Goal: Task Accomplishment & Management: Manage account settings

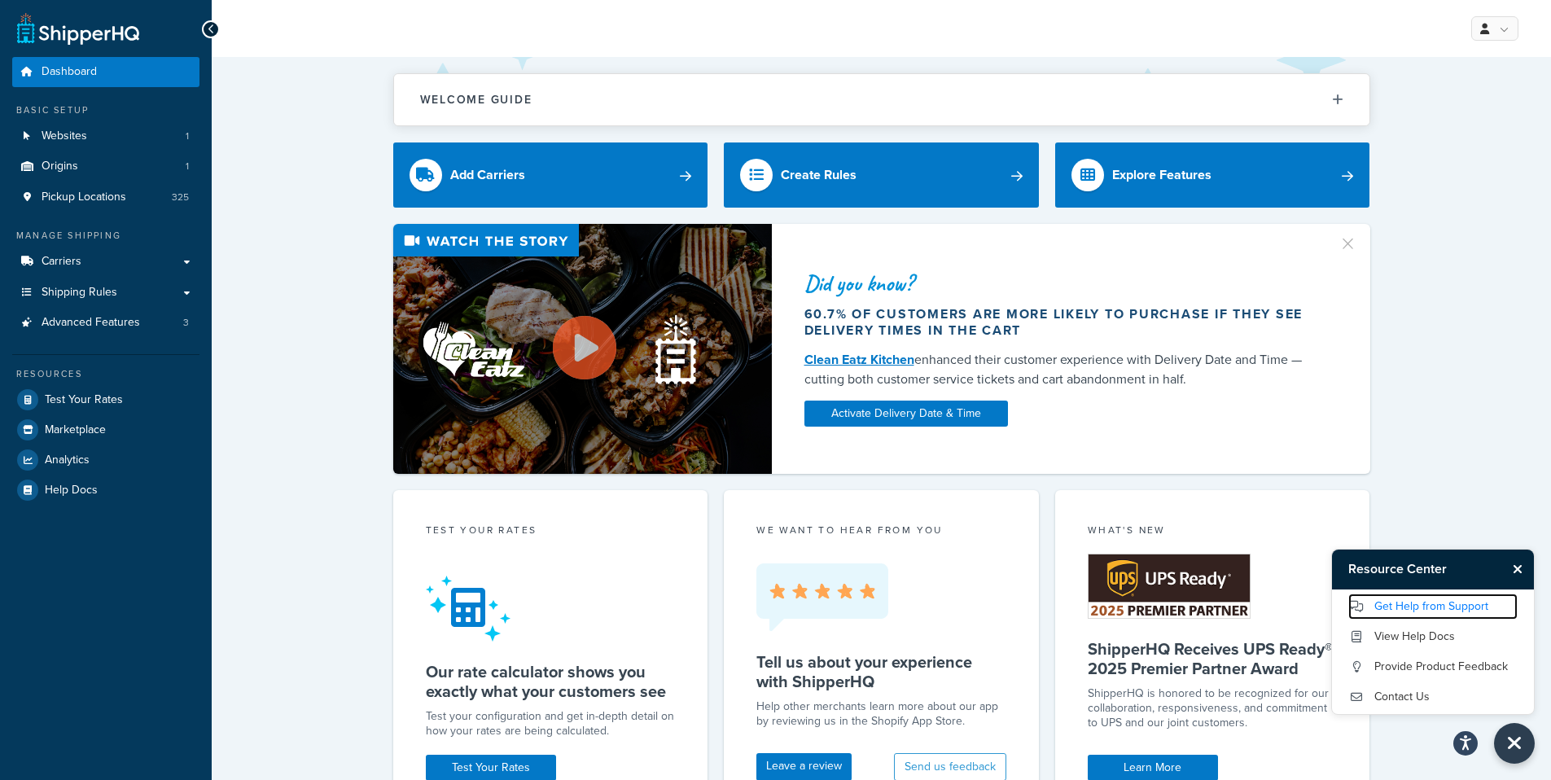
click at [1434, 606] on link "Get Help from Support" at bounding box center [1432, 606] width 169 height 26
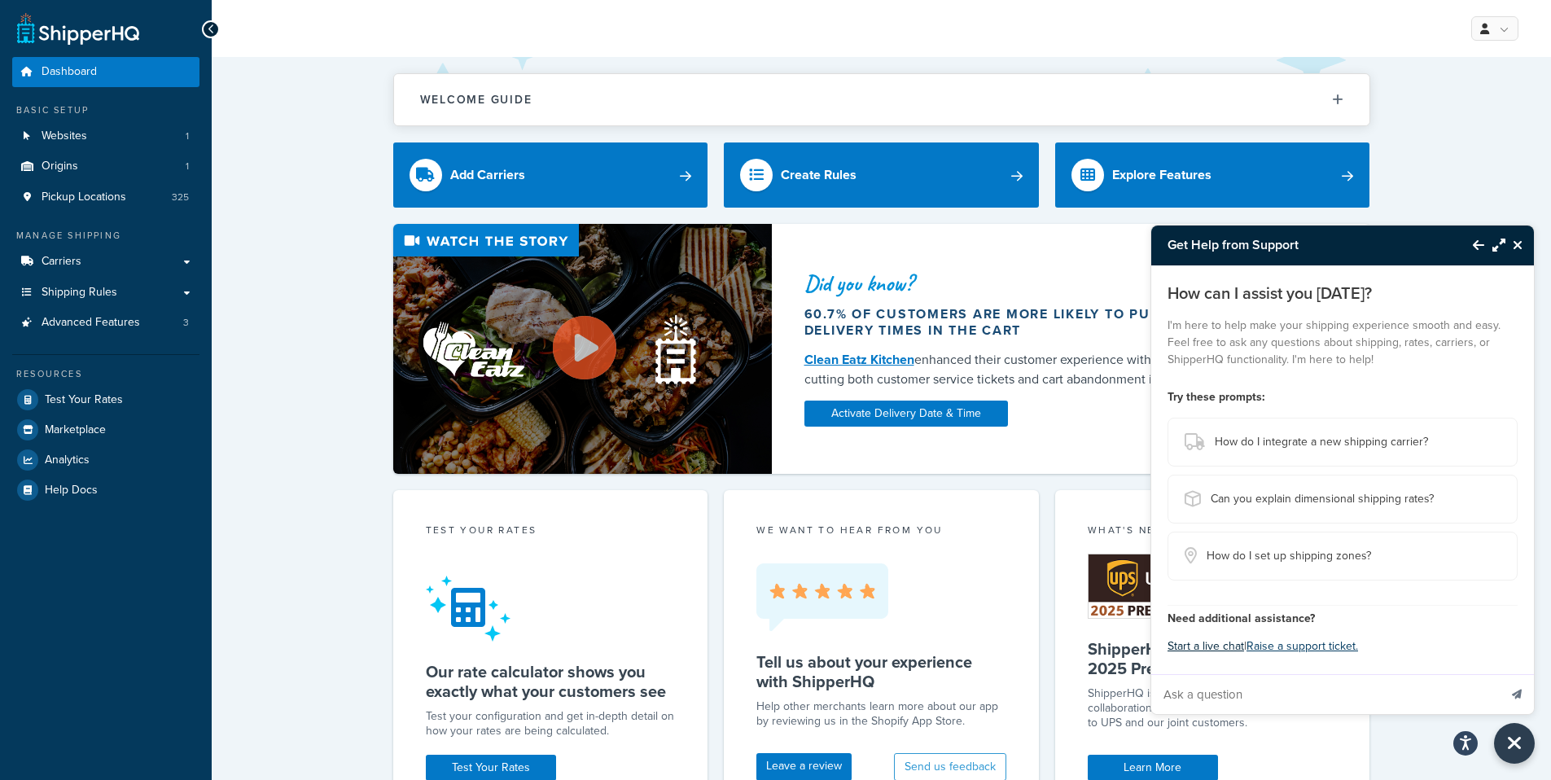
click at [1204, 650] on button "Start a live chat" at bounding box center [1205, 646] width 77 height 23
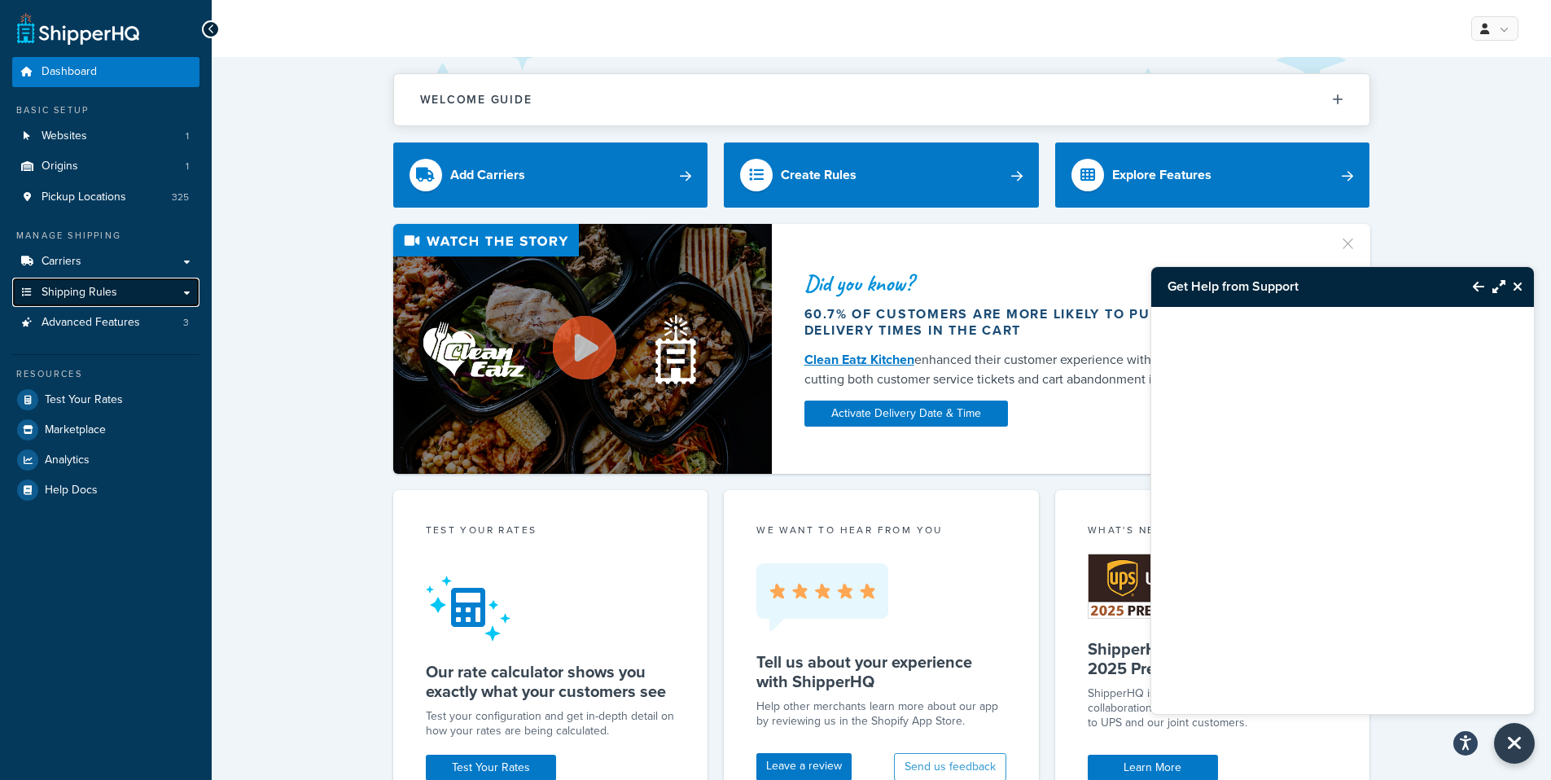
click at [90, 294] on span "Shipping Rules" at bounding box center [80, 293] width 76 height 14
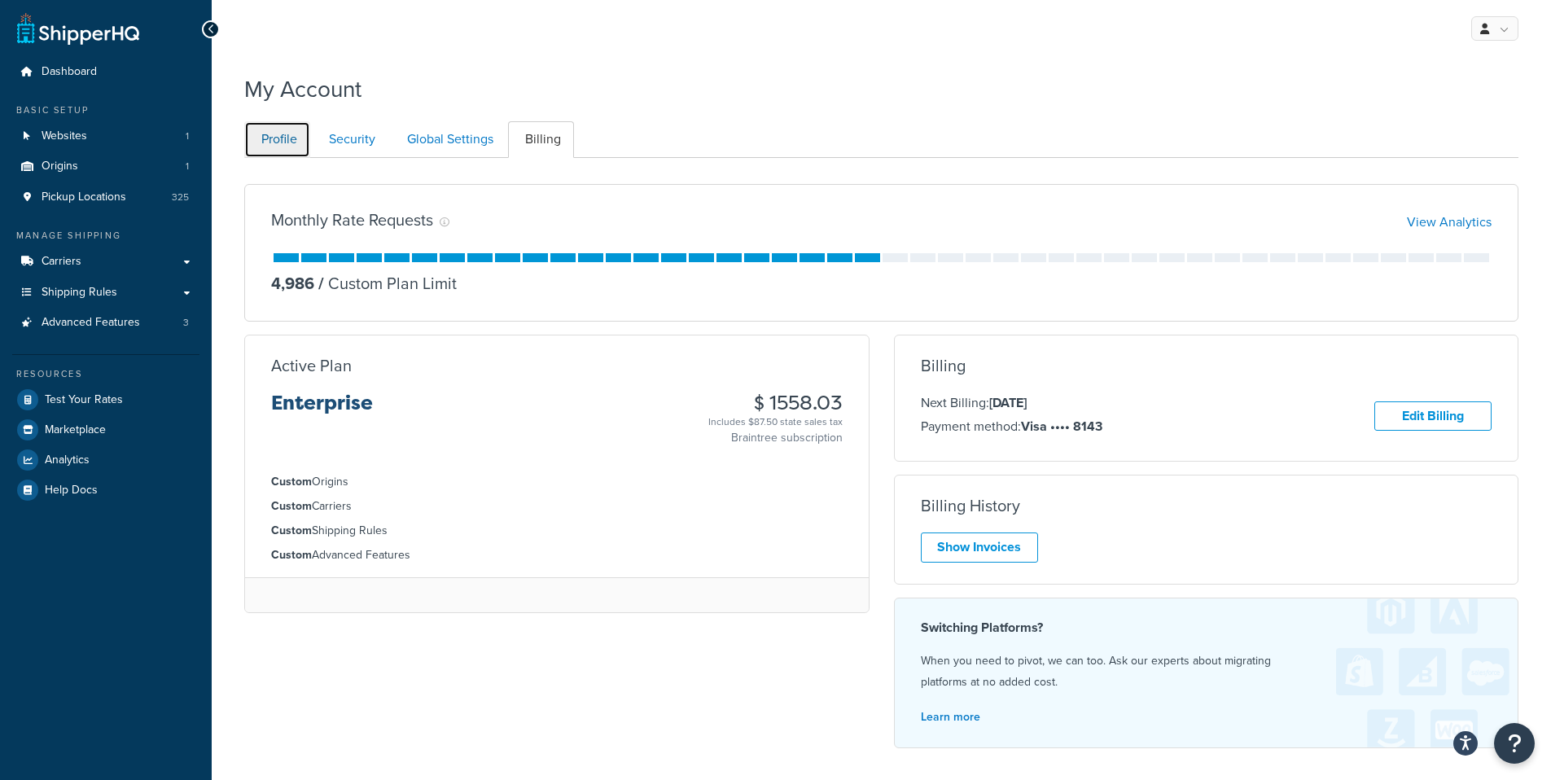
click at [278, 141] on link "Profile" at bounding box center [277, 139] width 66 height 37
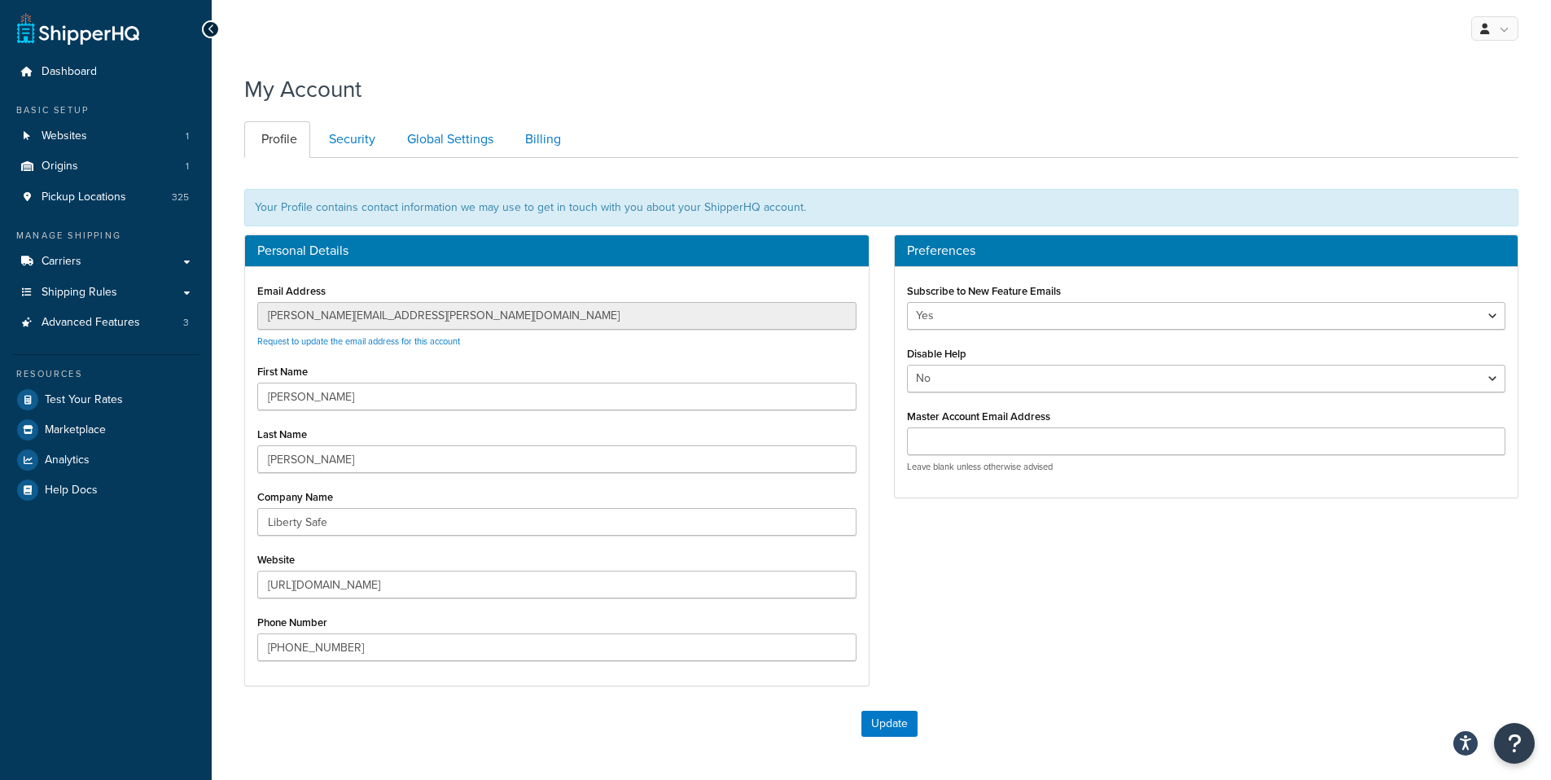
scroll to position [143, 0]
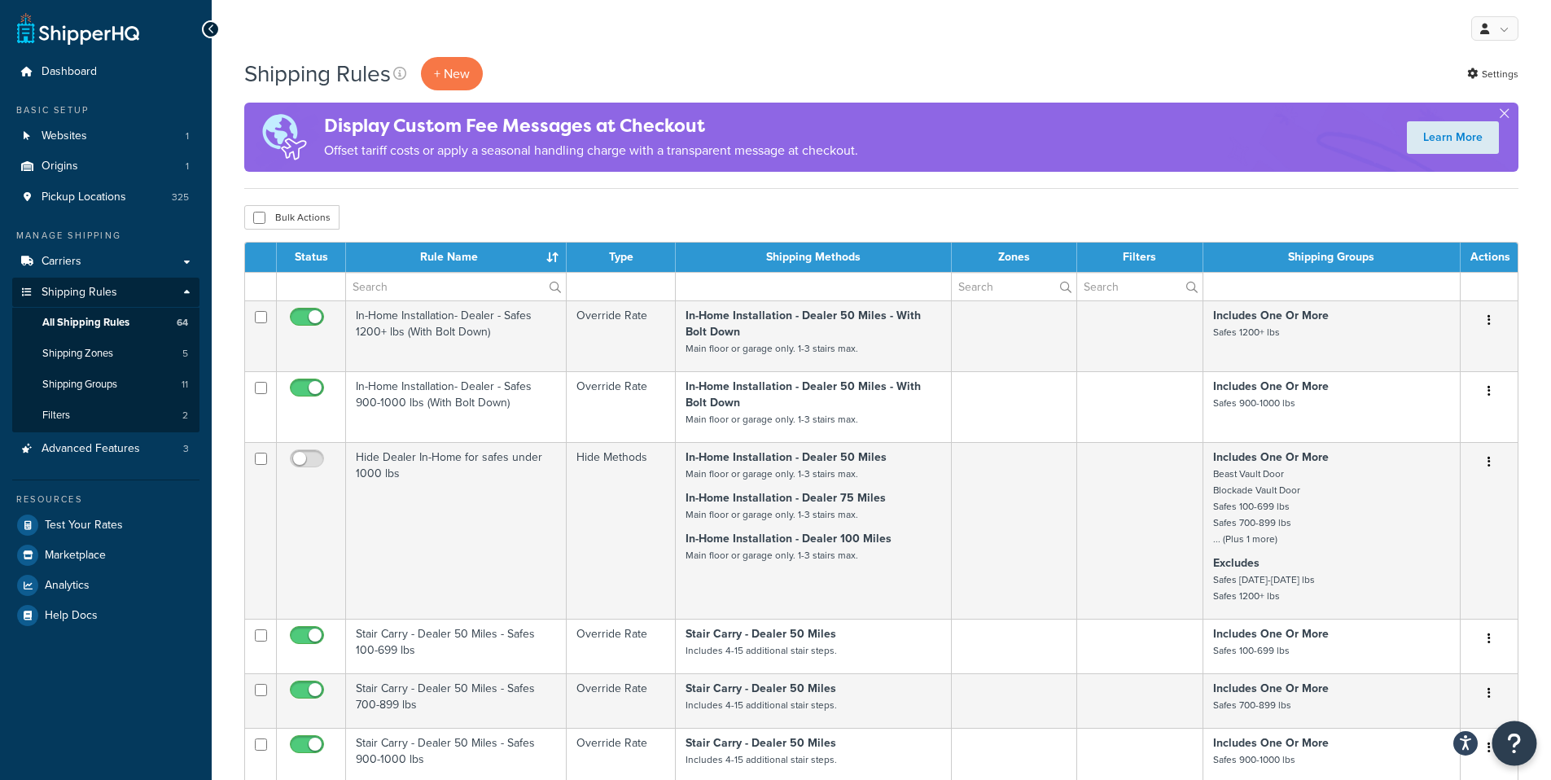
click at [1508, 741] on icon "Open Resource Center" at bounding box center [1514, 743] width 15 height 23
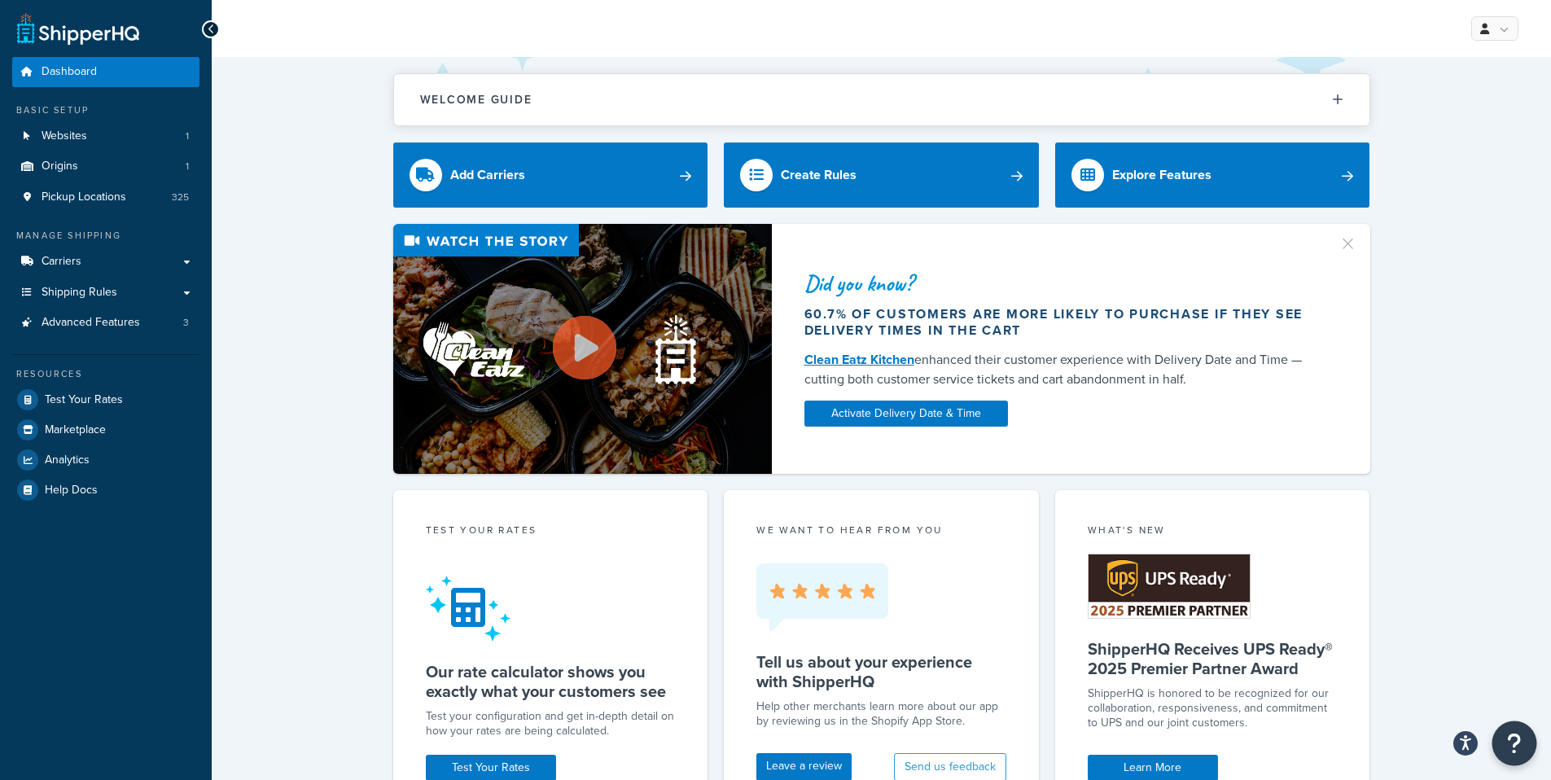
click at [1513, 745] on icon "Open Resource Center" at bounding box center [1514, 743] width 15 height 23
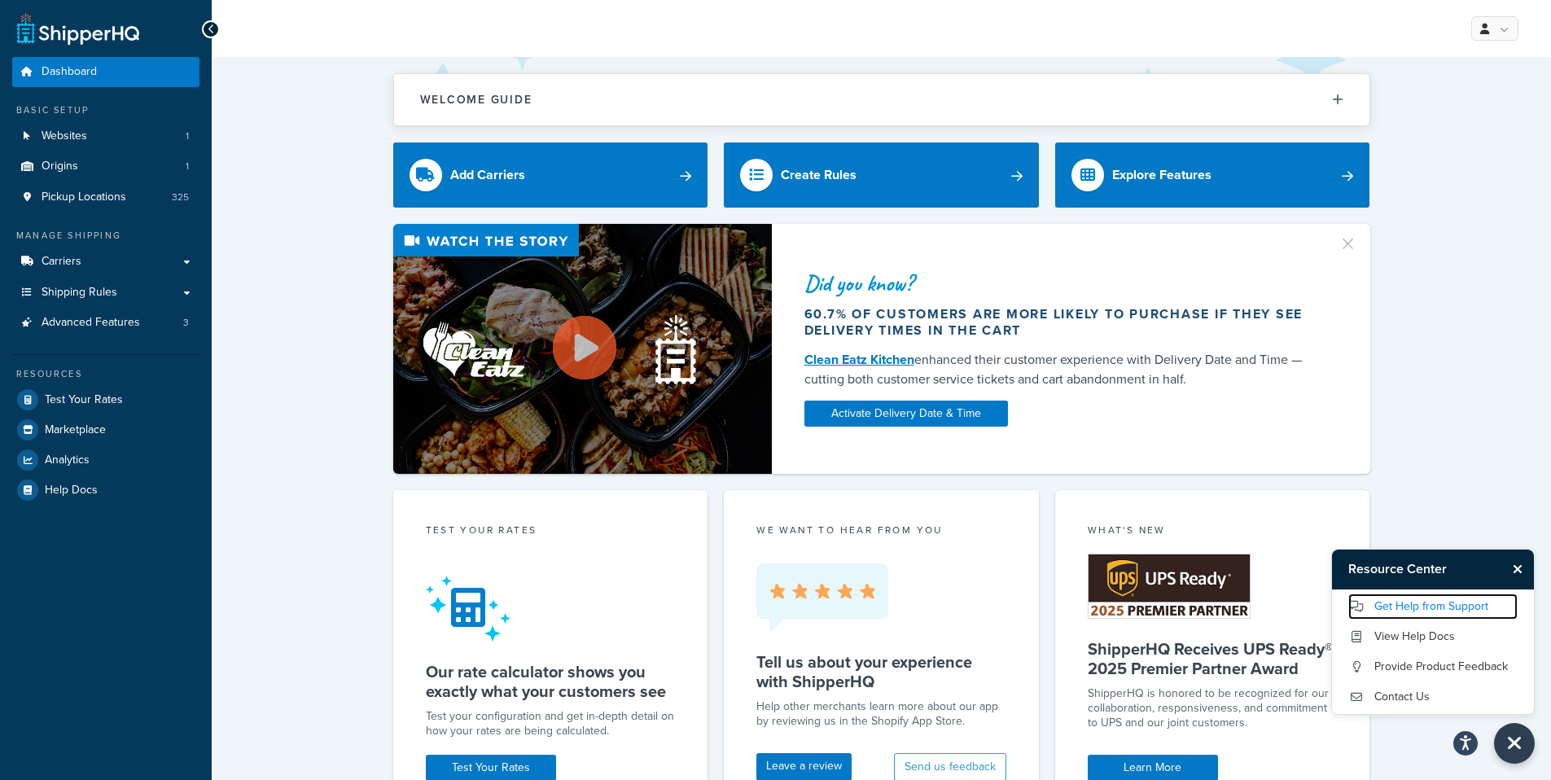
click at [1394, 606] on link "Get Help from Support" at bounding box center [1432, 606] width 169 height 26
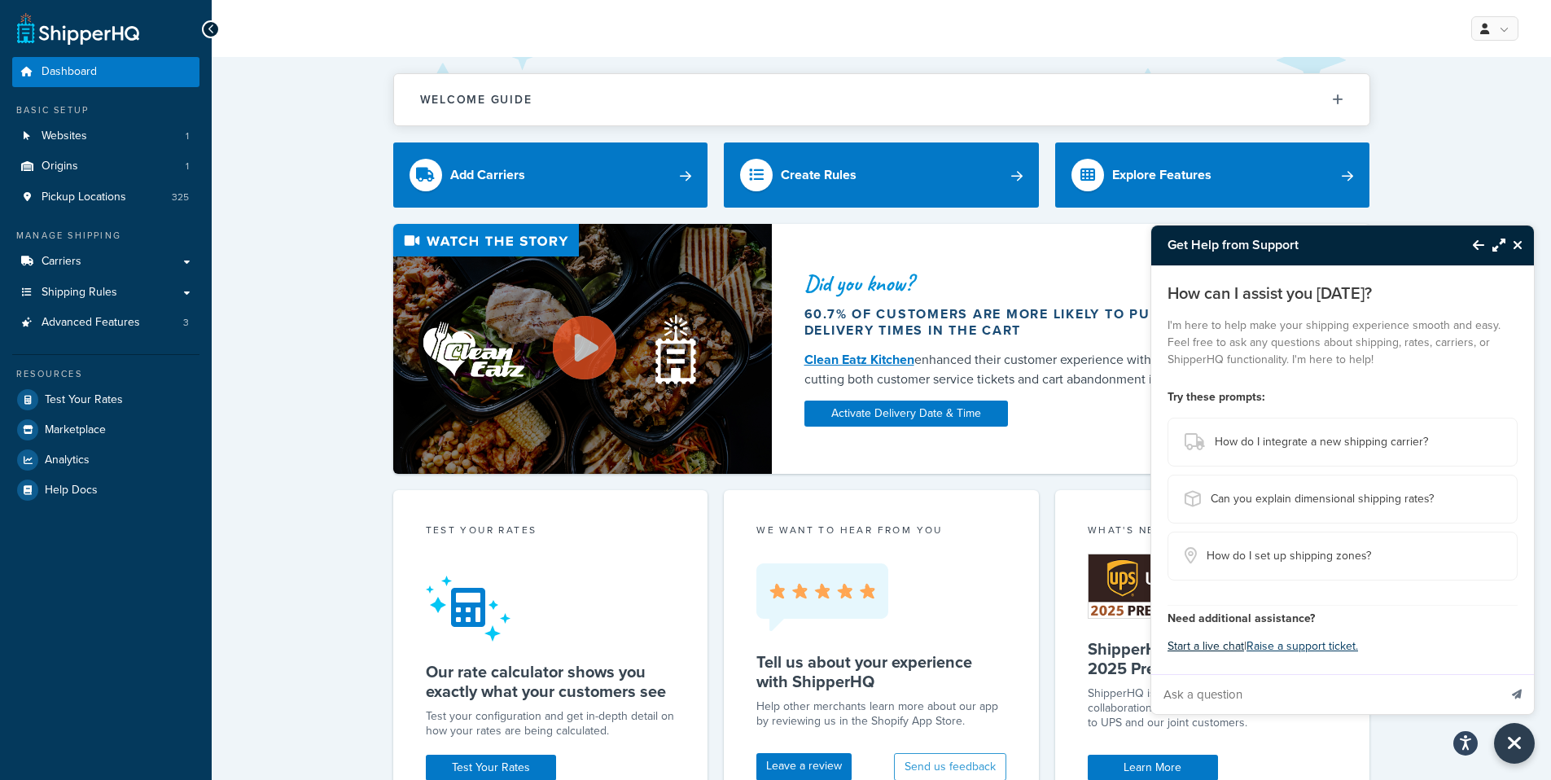
click at [1204, 651] on button "Start a live chat" at bounding box center [1205, 646] width 77 height 23
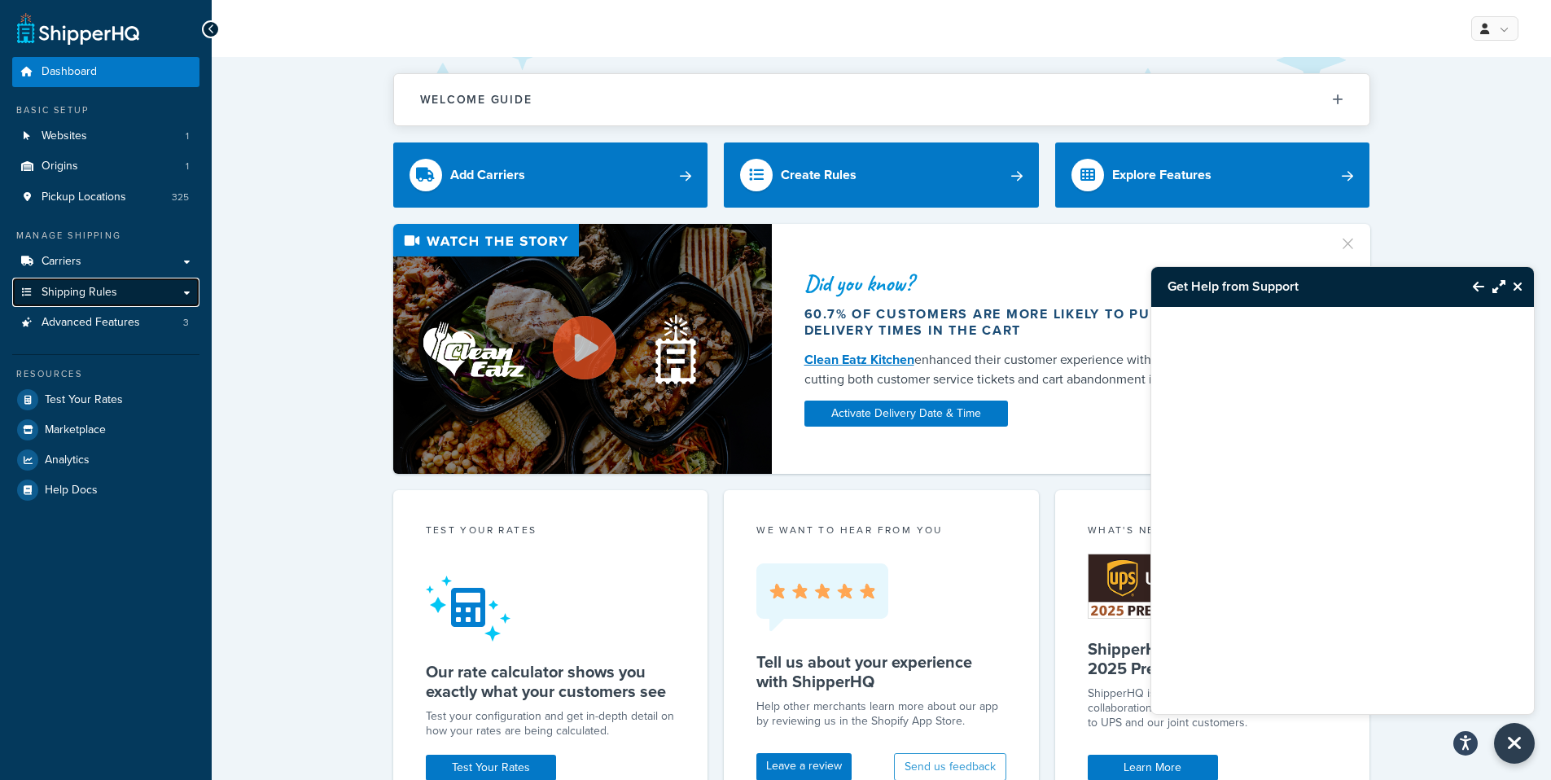
click at [79, 290] on span "Shipping Rules" at bounding box center [80, 293] width 76 height 14
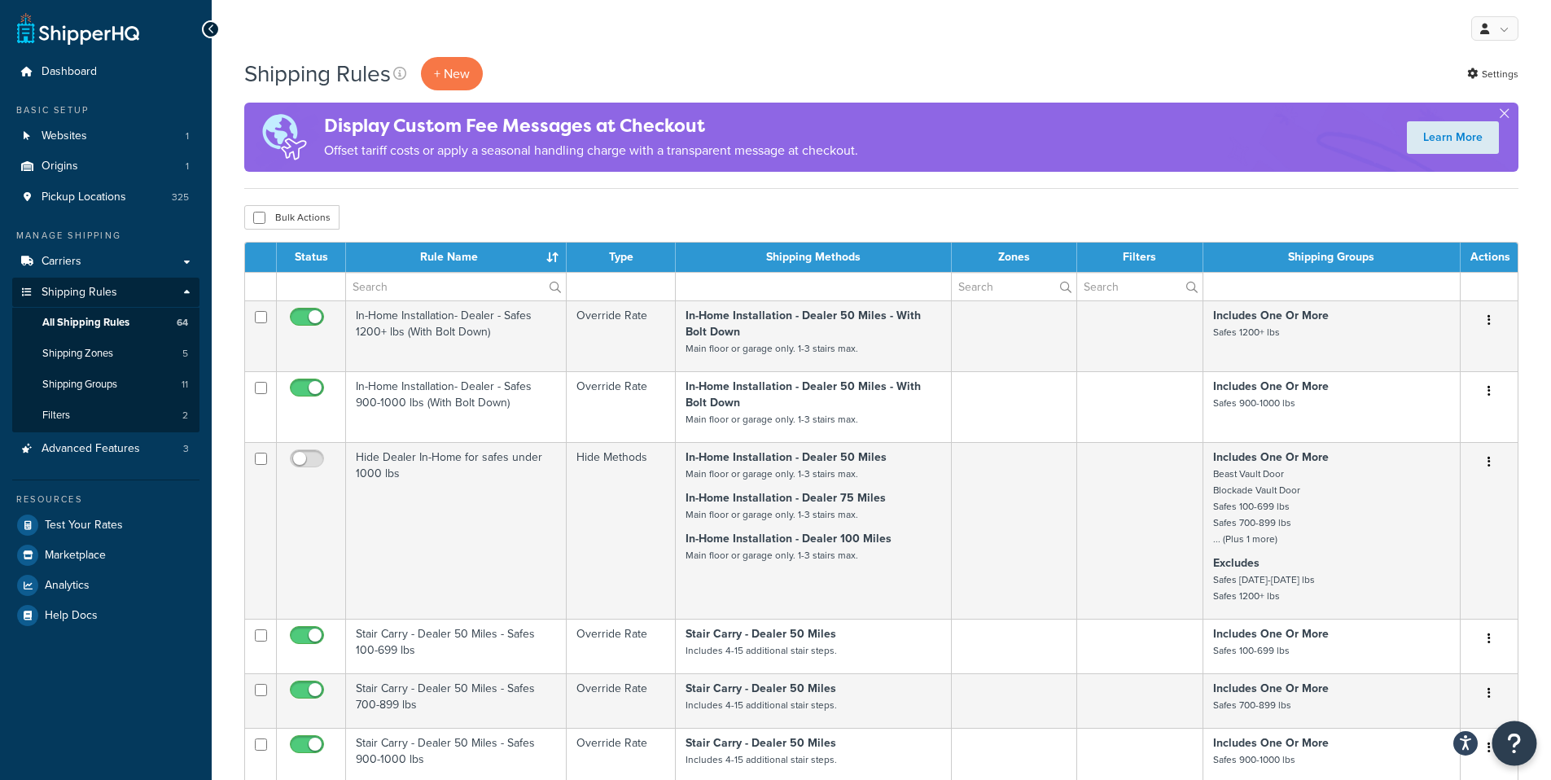
click at [1520, 747] on icon "Open Resource Center" at bounding box center [1514, 743] width 15 height 23
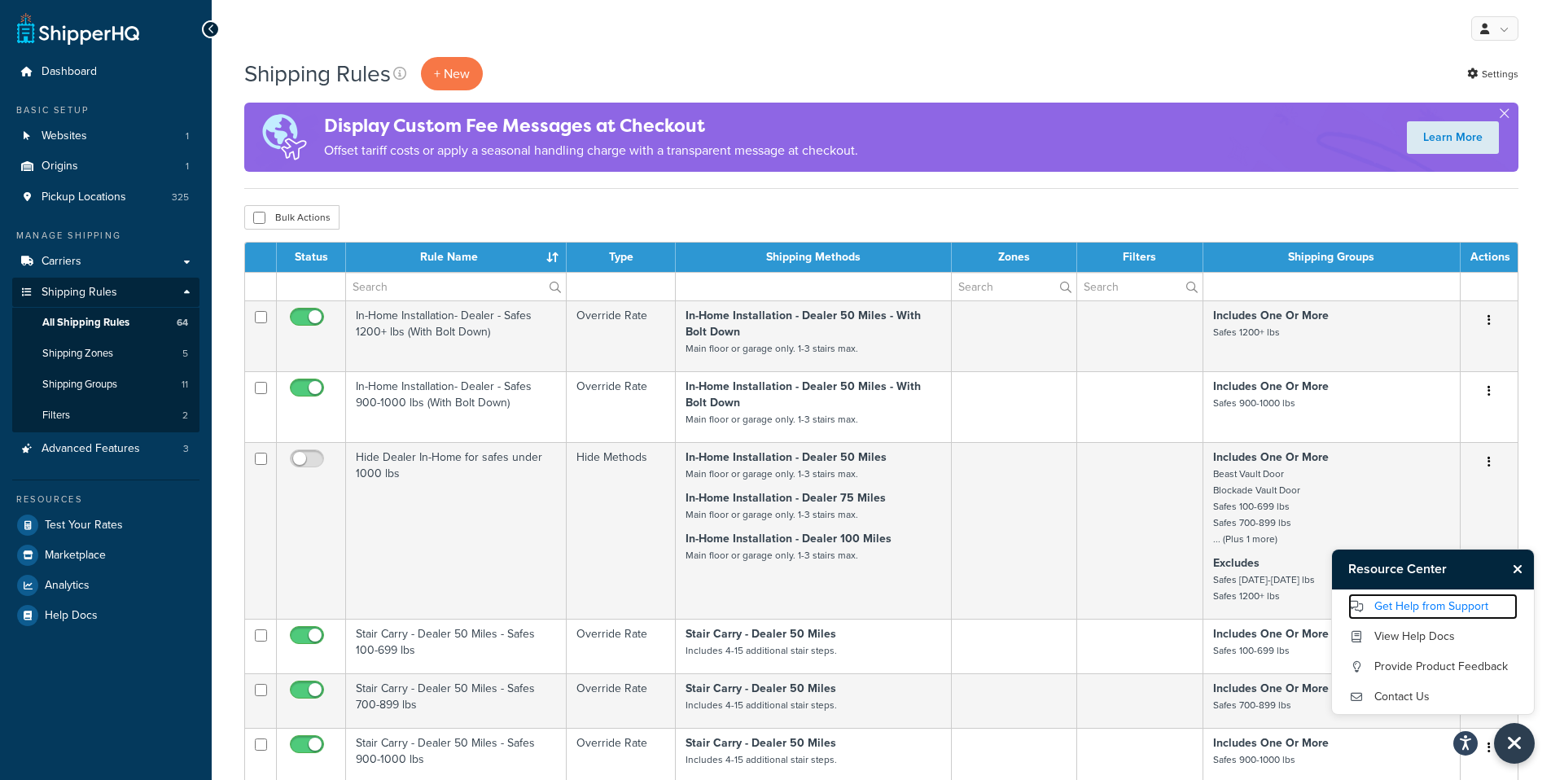
click at [1432, 606] on link "Get Help from Support" at bounding box center [1432, 606] width 169 height 26
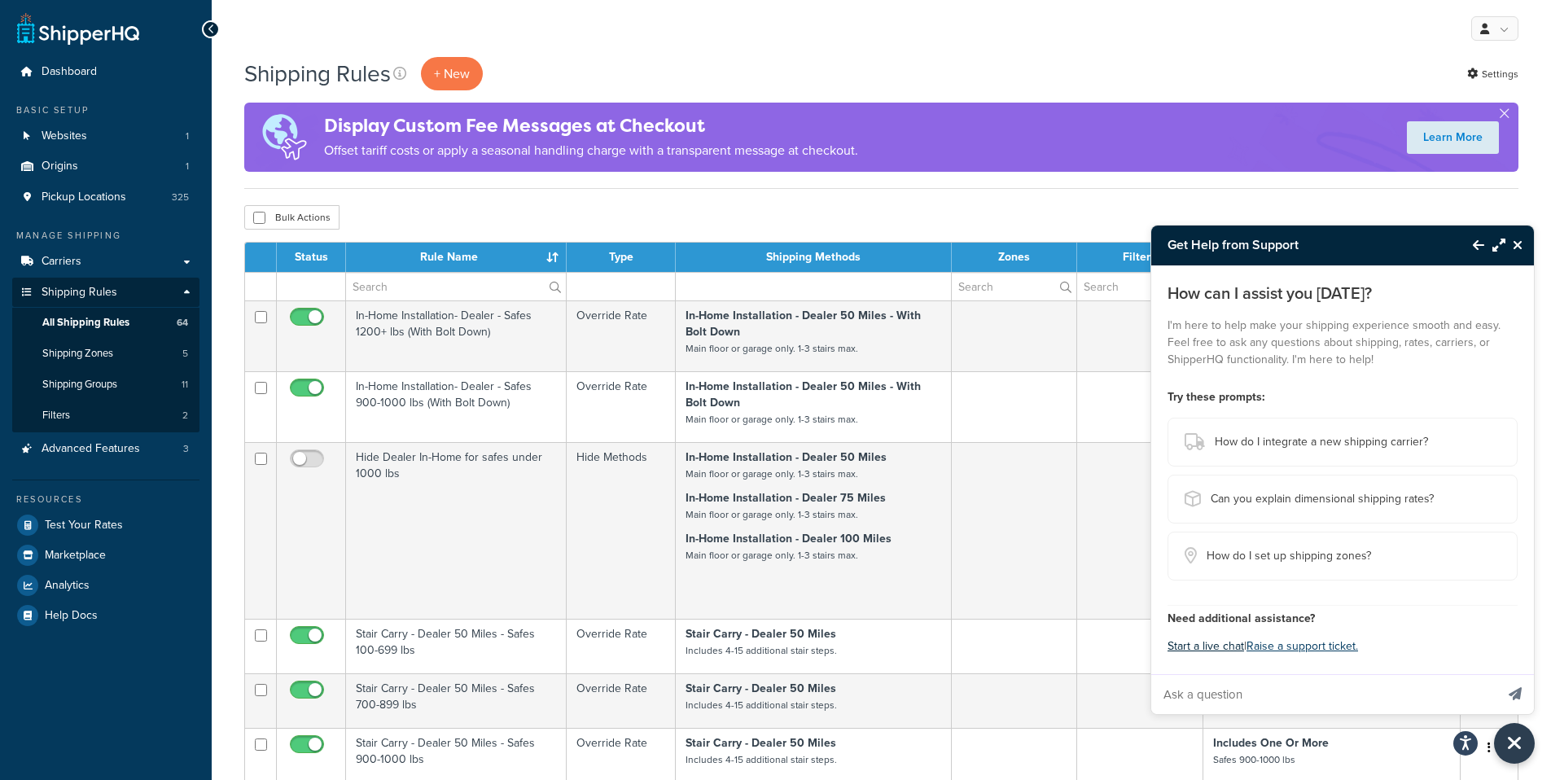
click at [1224, 650] on button "Start a live chat" at bounding box center [1205, 646] width 77 height 23
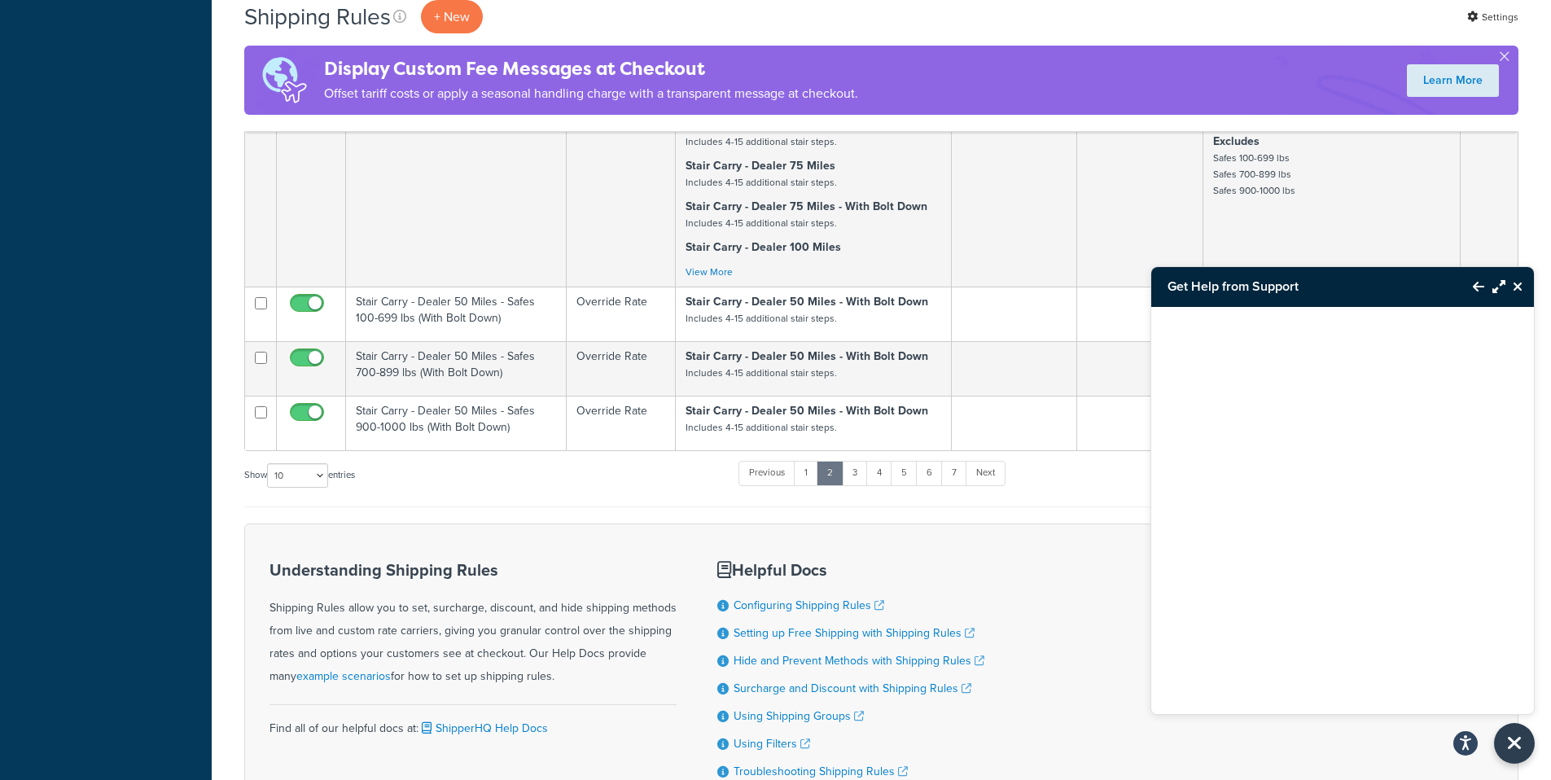
scroll to position [853, 0]
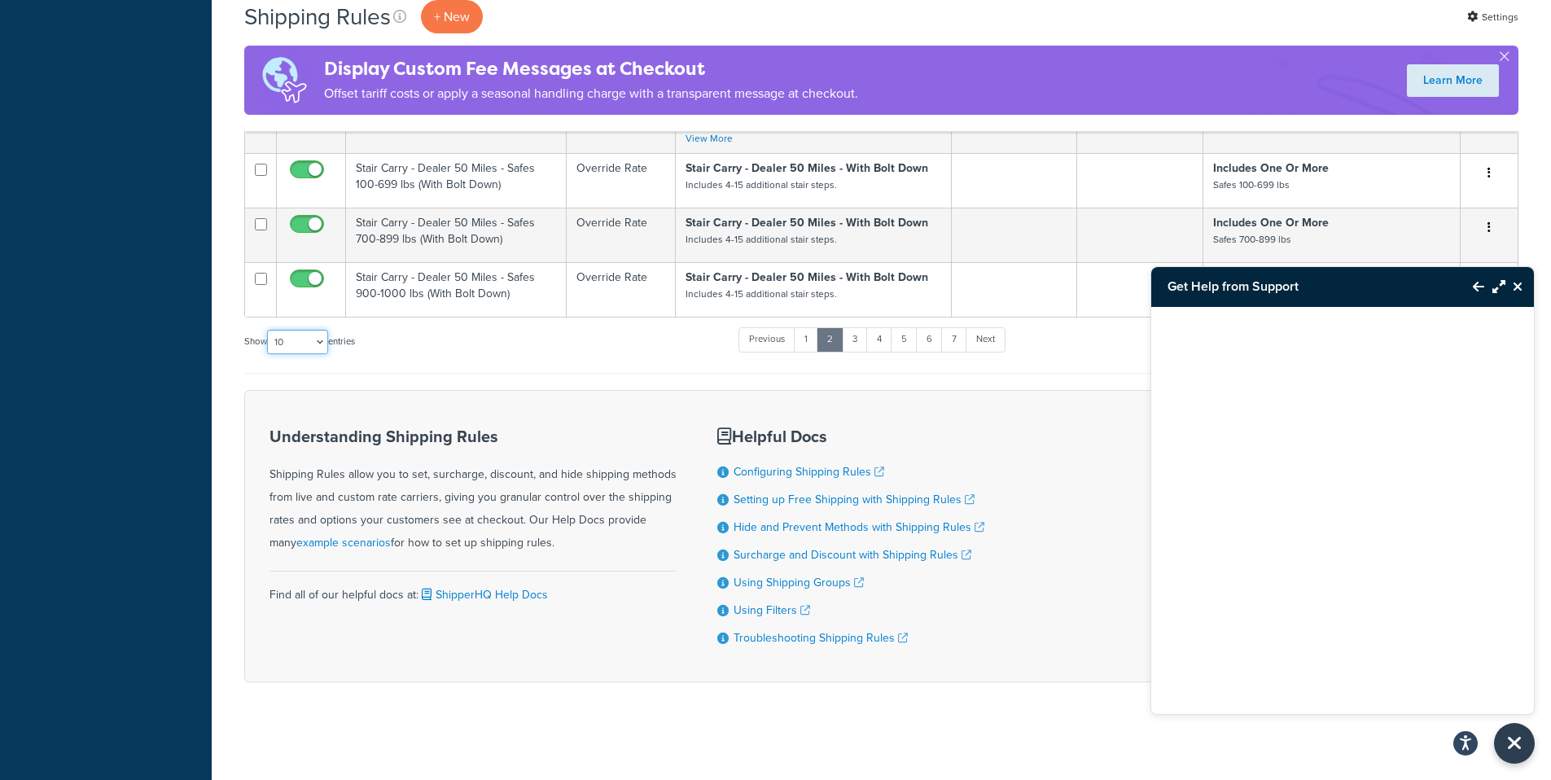
click at [322, 345] on select "10 15 25 50 100 1000" at bounding box center [297, 342] width 61 height 24
select select "100"
click at [269, 331] on select "10 15 25 50 100 1000" at bounding box center [297, 342] width 61 height 24
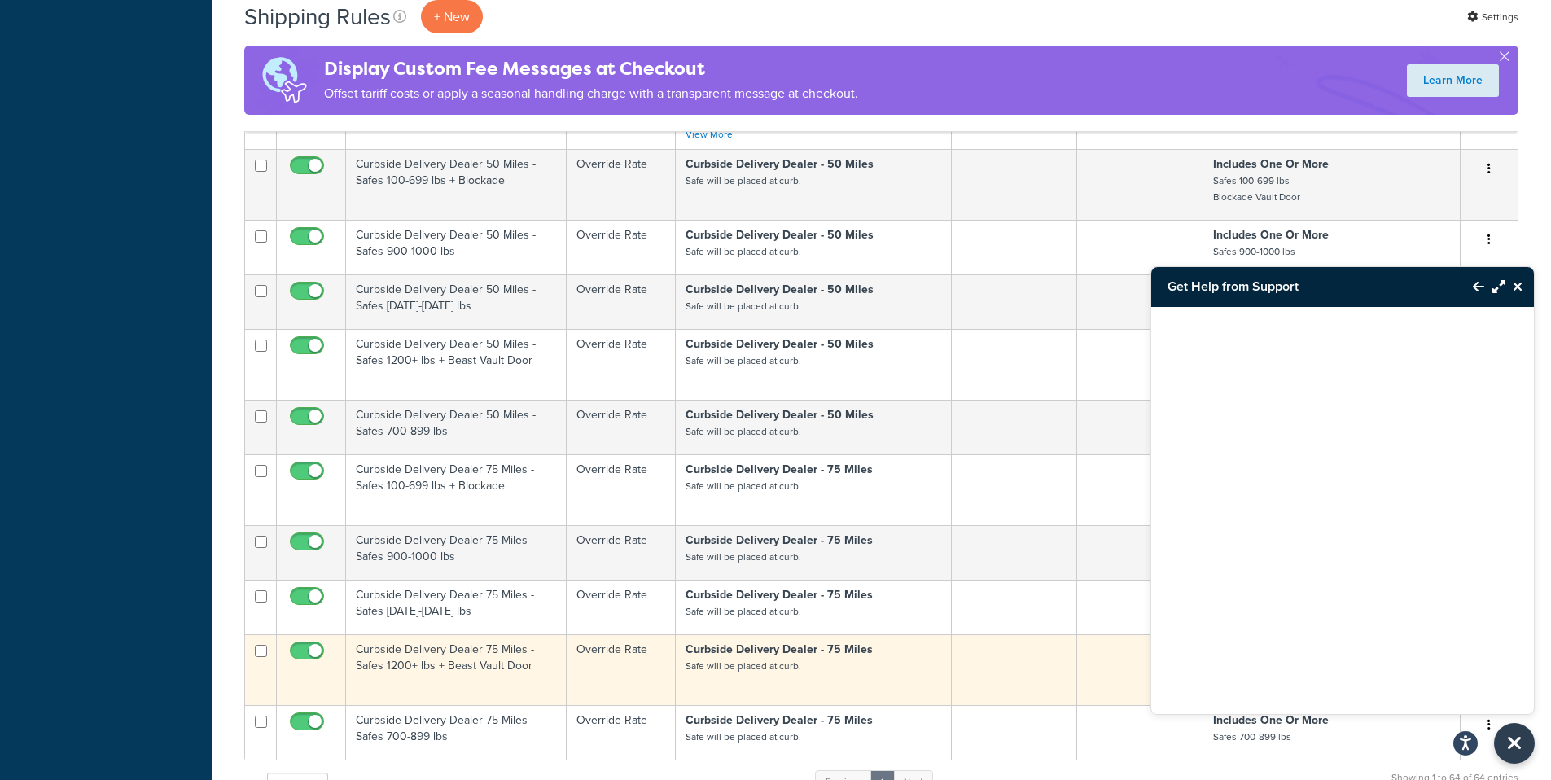
scroll to position [4908, 0]
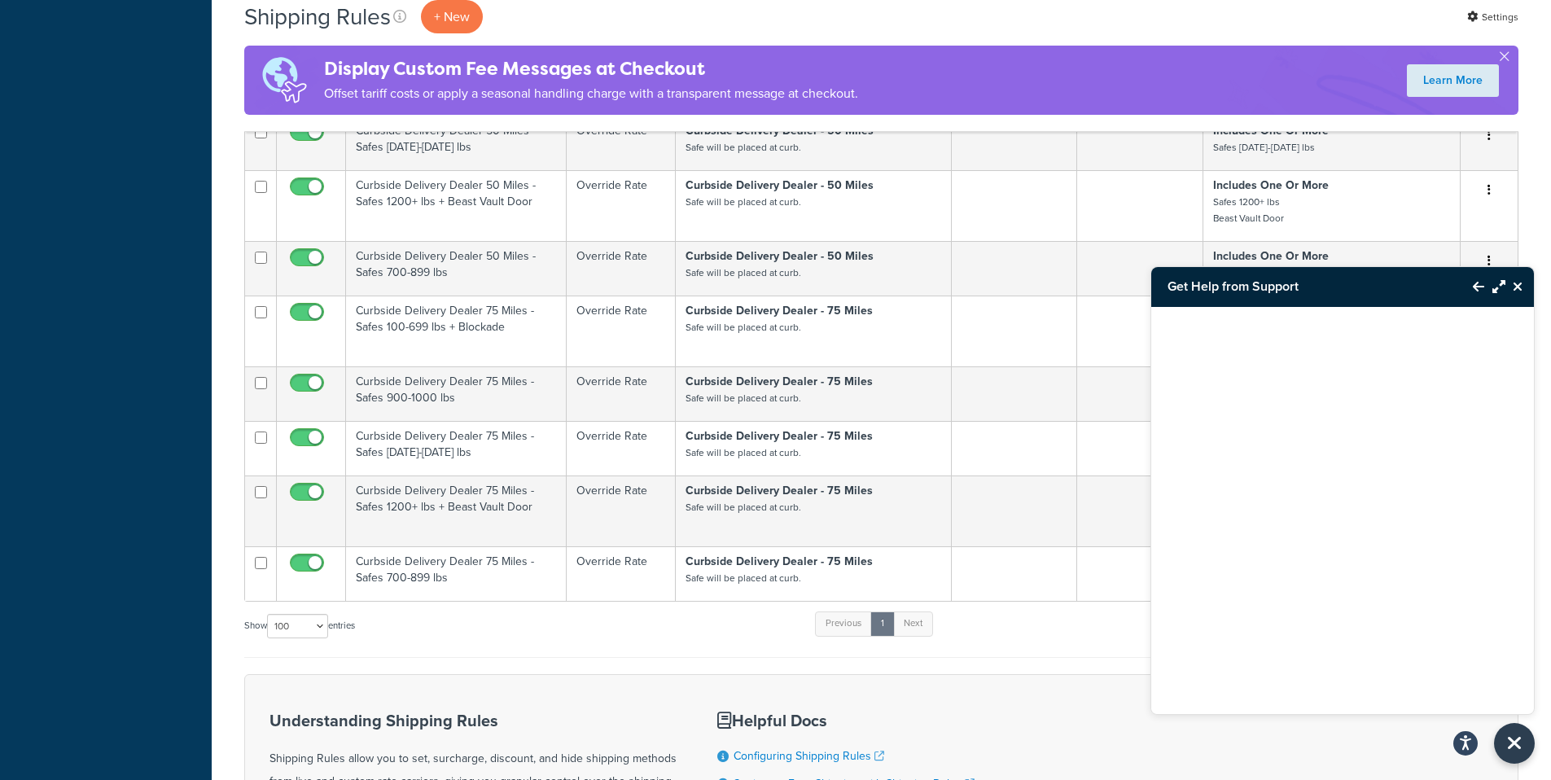
click at [1517, 287] on icon "Close Resource Center" at bounding box center [1518, 286] width 10 height 13
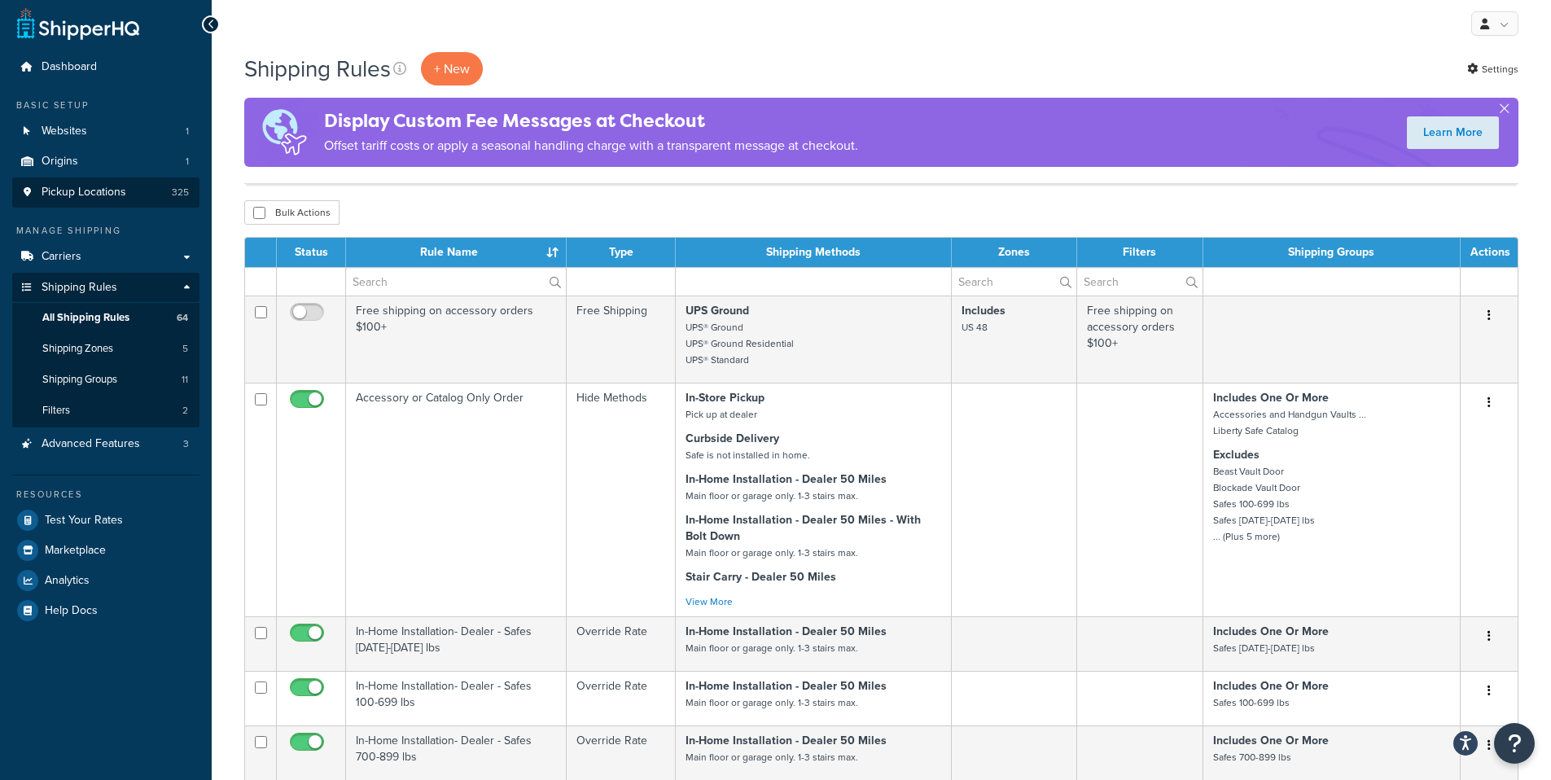
scroll to position [0, 0]
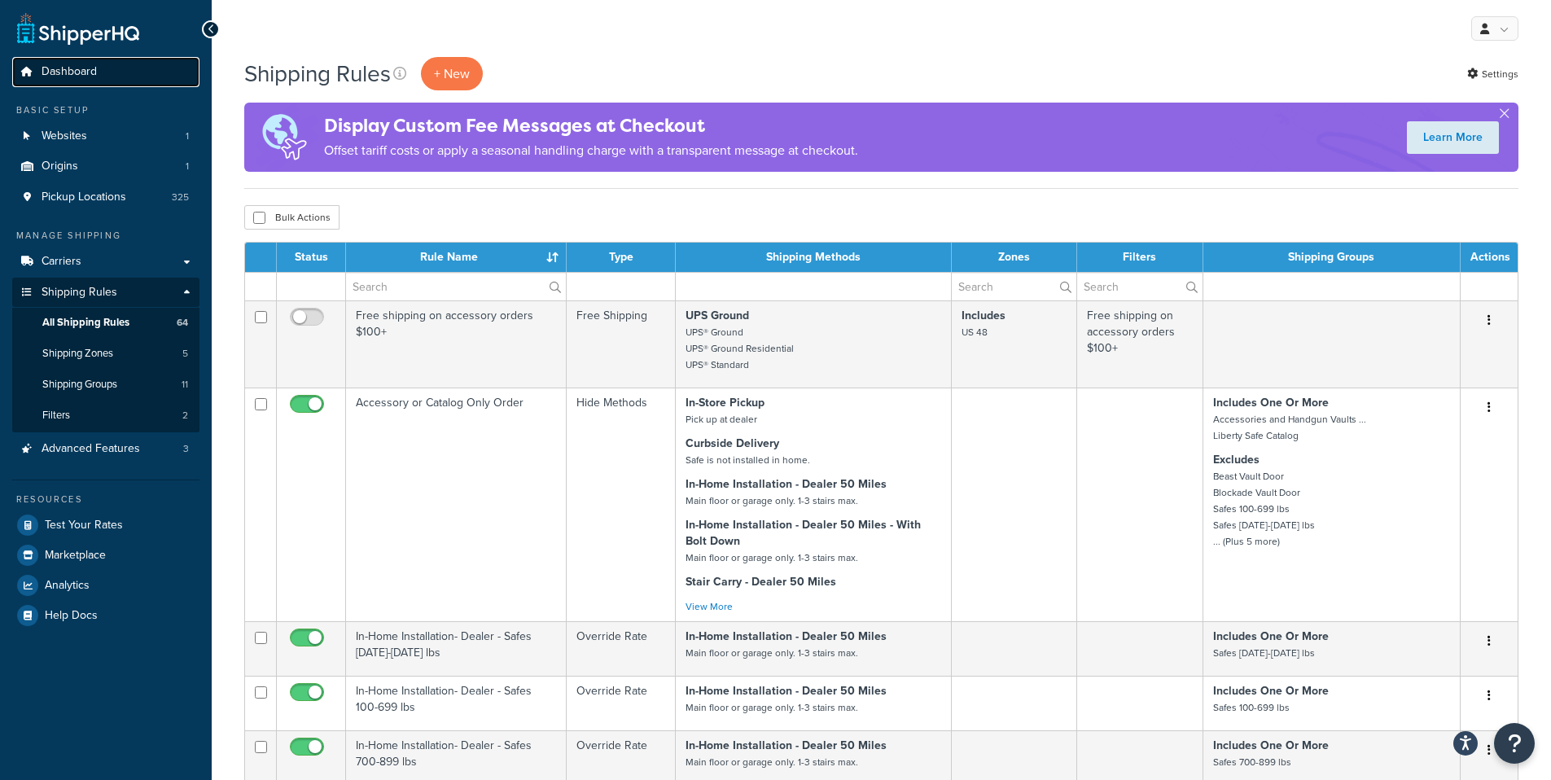
click at [71, 70] on span "Dashboard" at bounding box center [69, 72] width 55 height 14
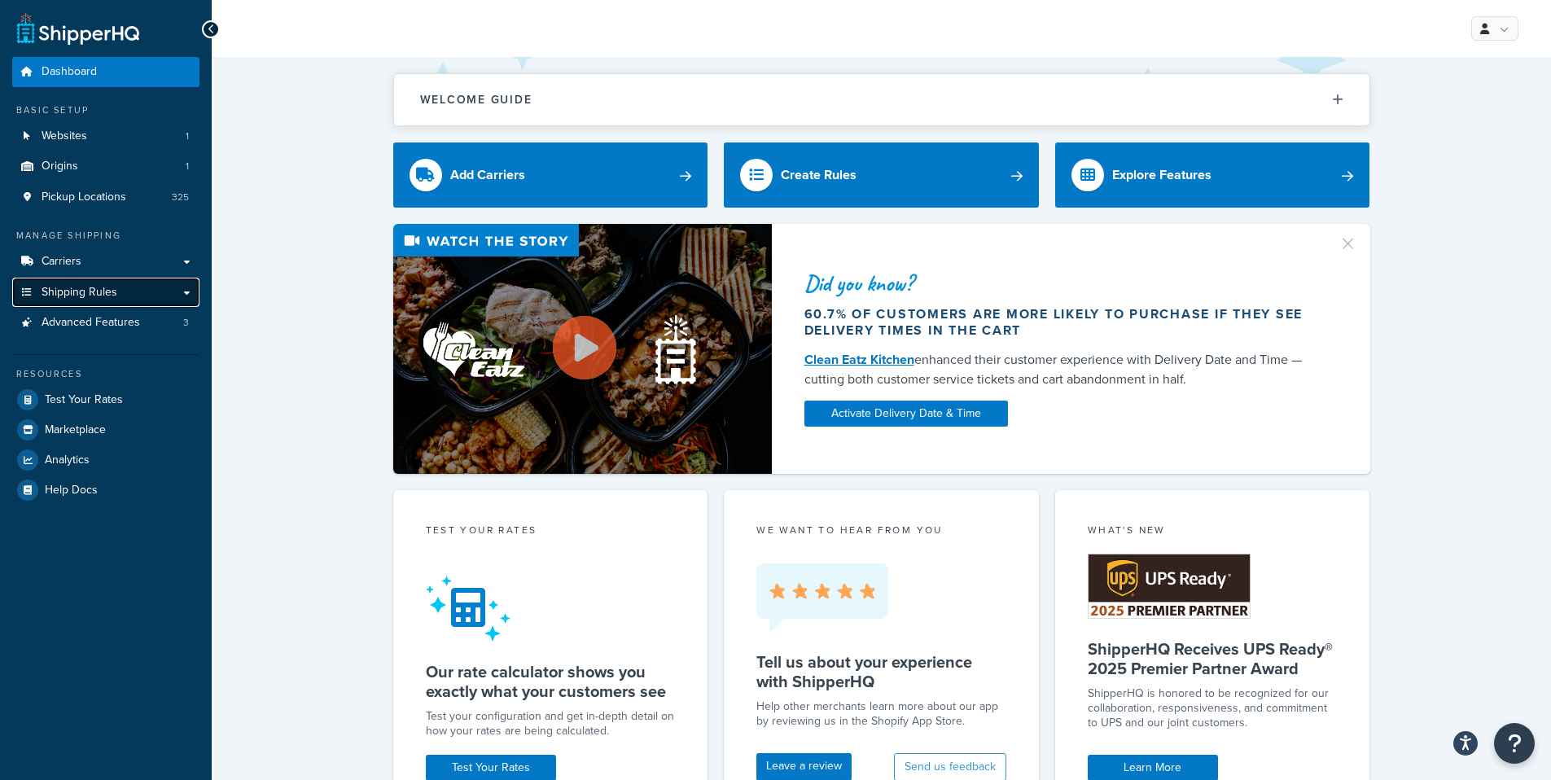
click at [77, 291] on span "Shipping Rules" at bounding box center [80, 293] width 76 height 14
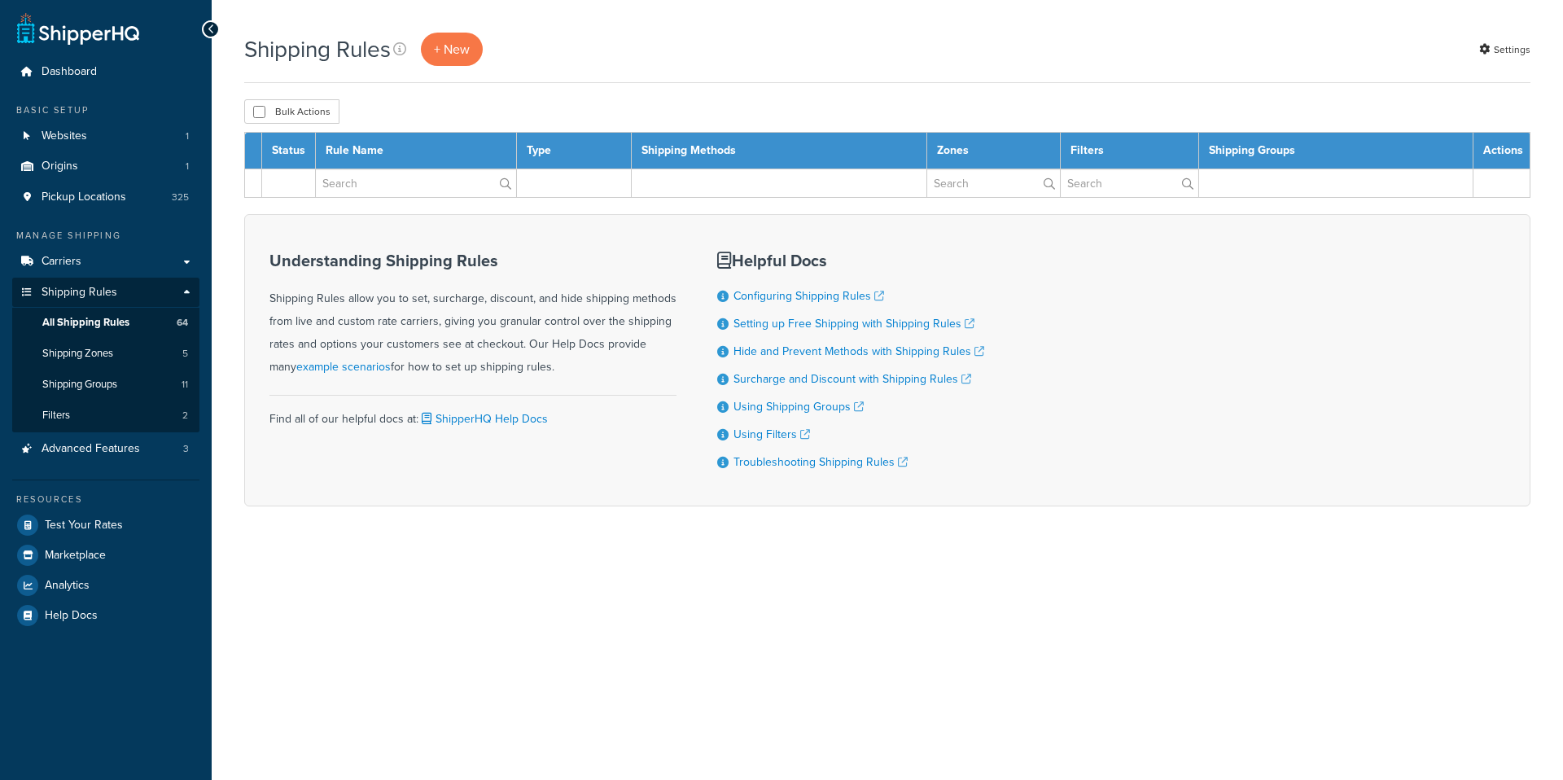
select select "100"
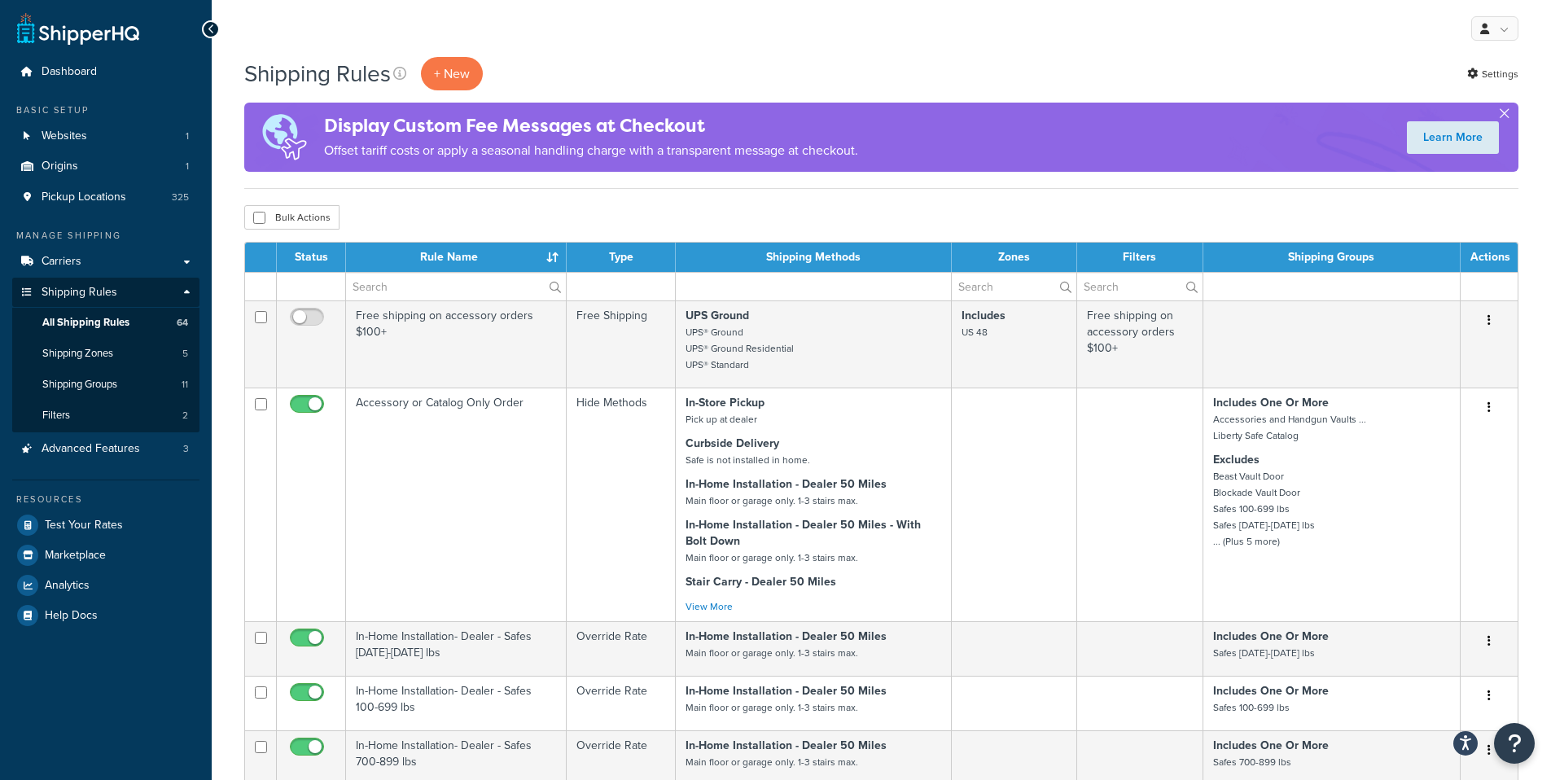
click at [1504, 115] on button "button" at bounding box center [1504, 117] width 4 height 4
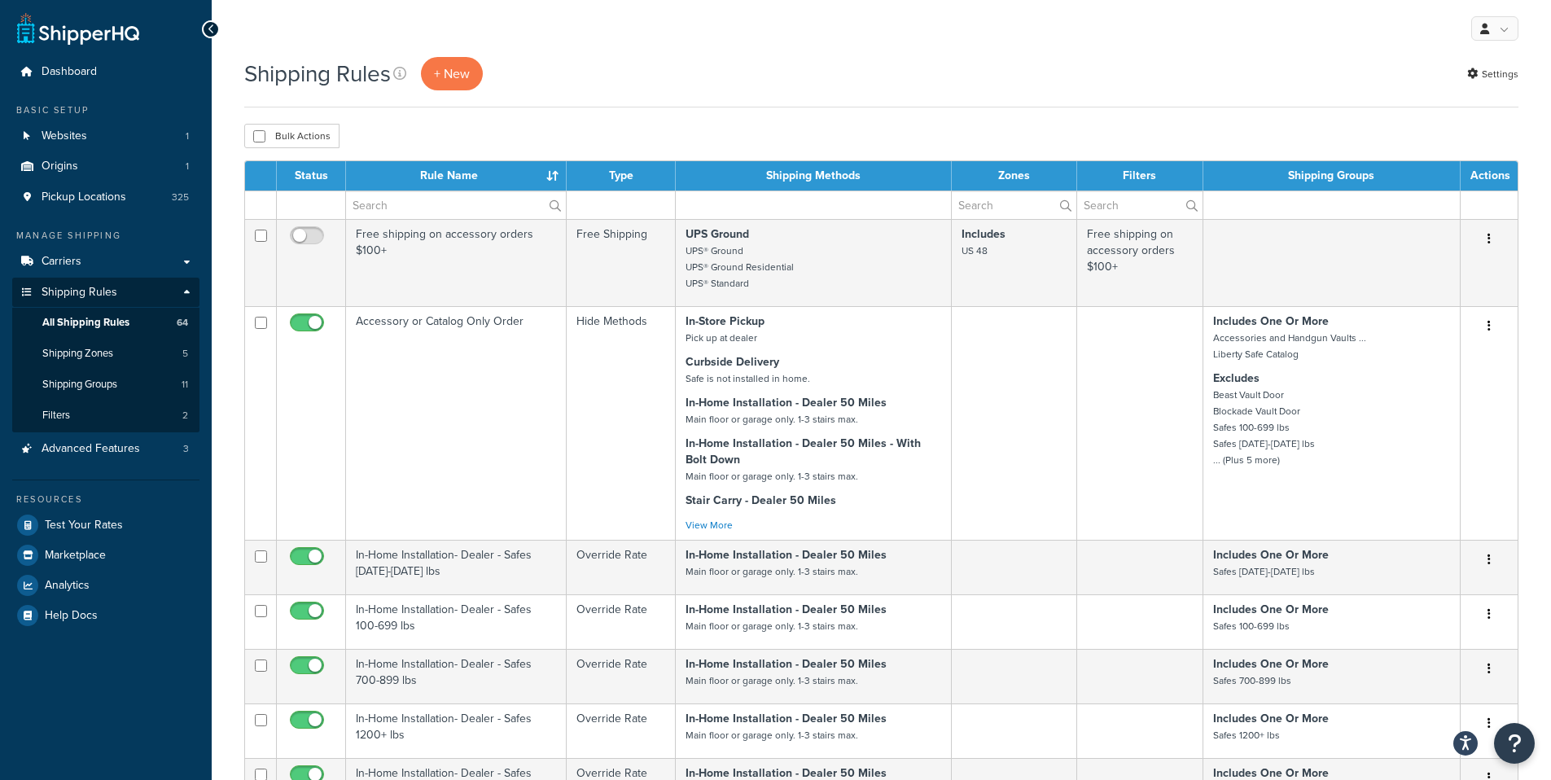
click at [813, 147] on div "Bulk Actions Duplicate [GEOGRAPHIC_DATA]" at bounding box center [881, 136] width 1274 height 24
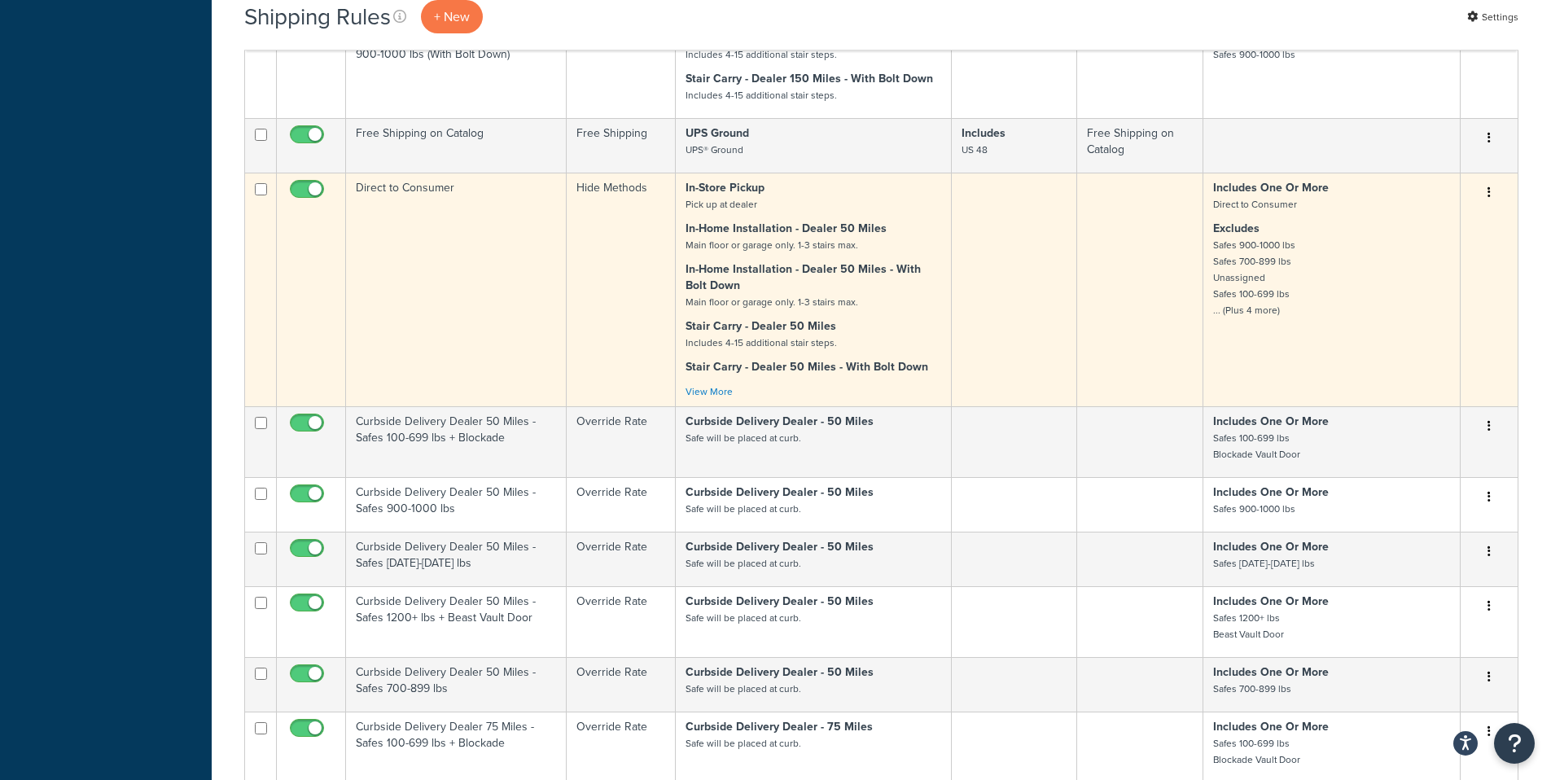
scroll to position [4448, 0]
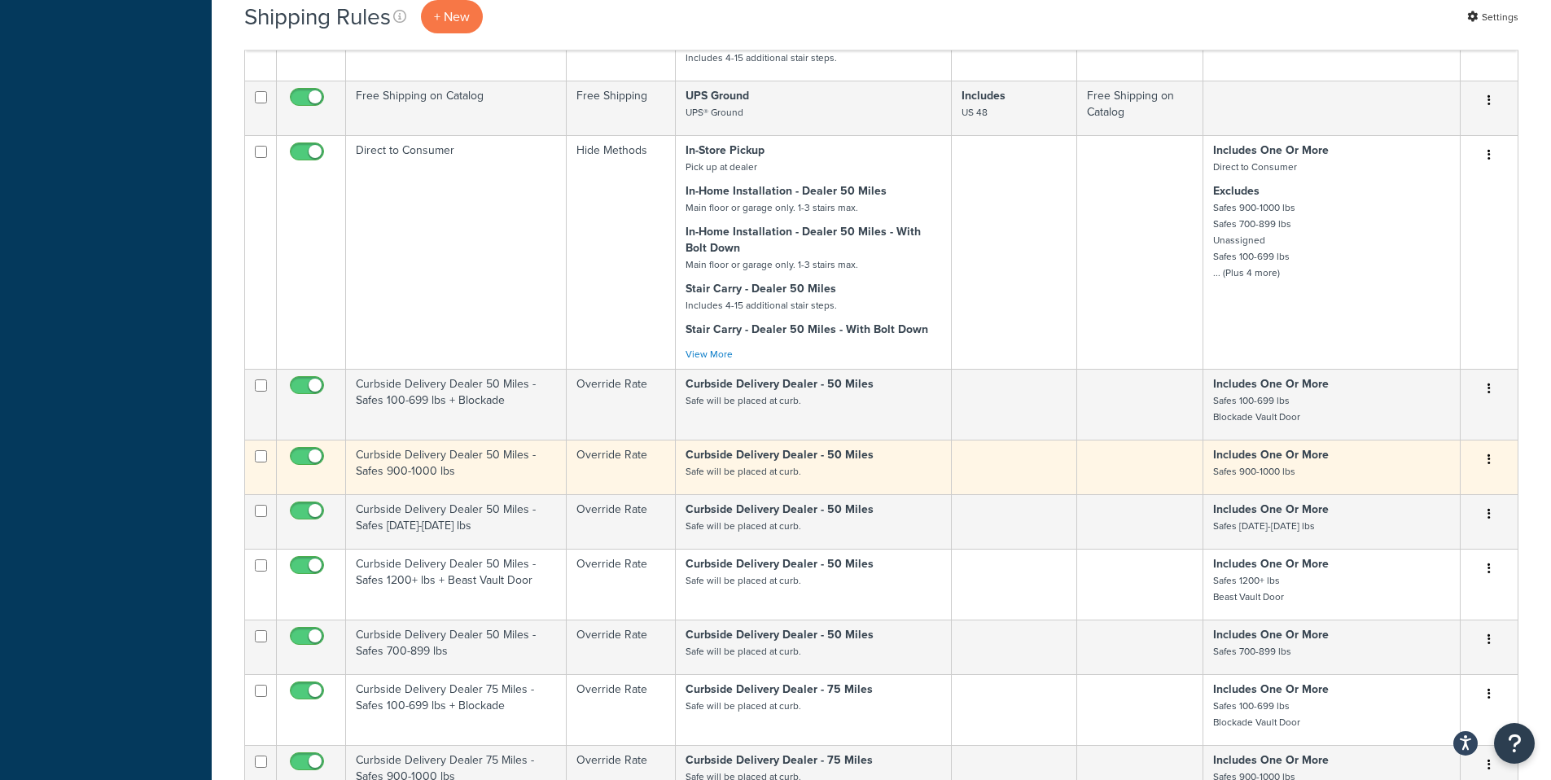
click at [1493, 473] on button "button" at bounding box center [1489, 460] width 23 height 26
click at [1401, 507] on link "Edit" at bounding box center [1435, 490] width 129 height 33
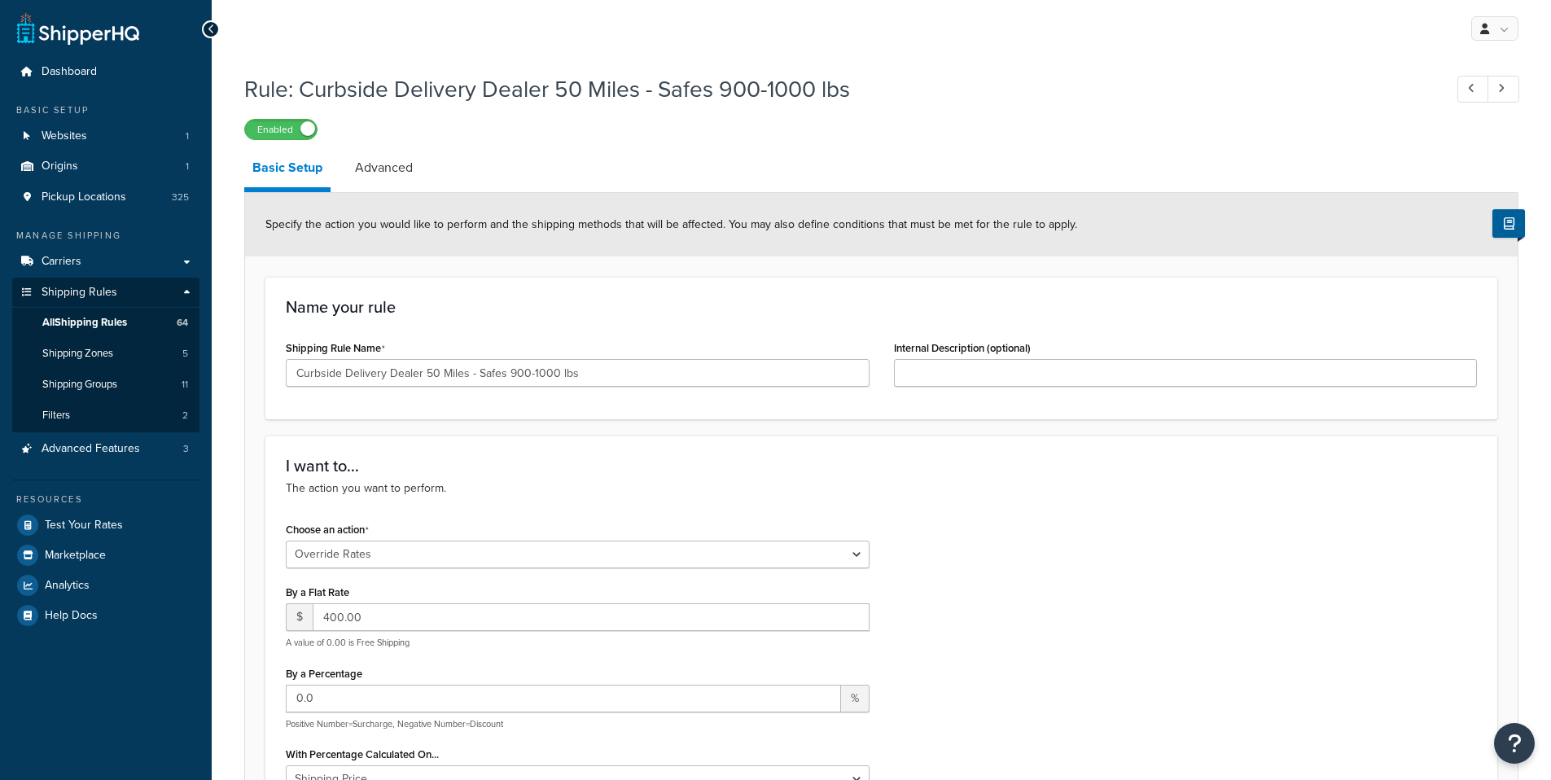
select select "OVERRIDE"
select select "ITEM"
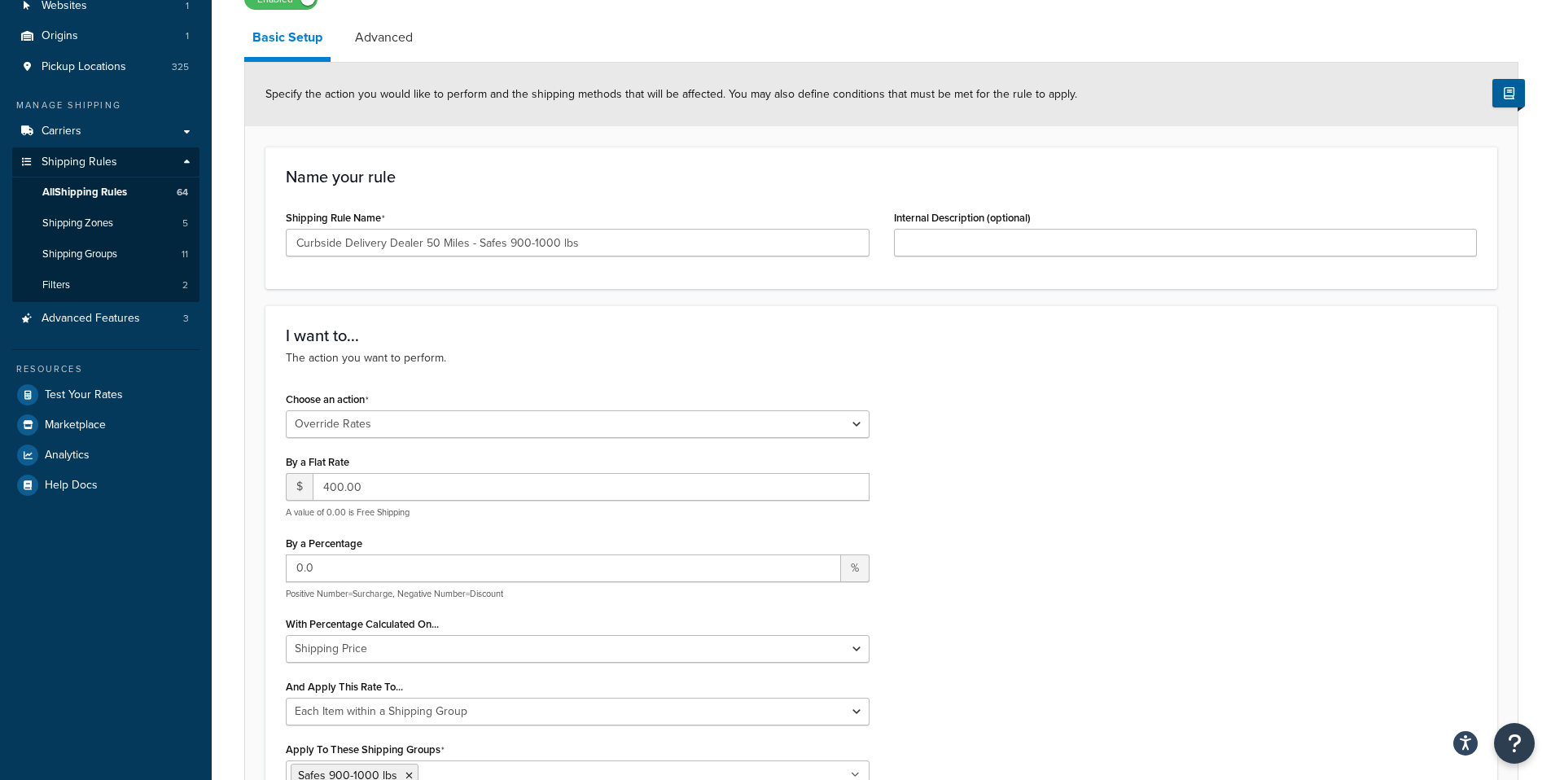
scroll to position [260, 0]
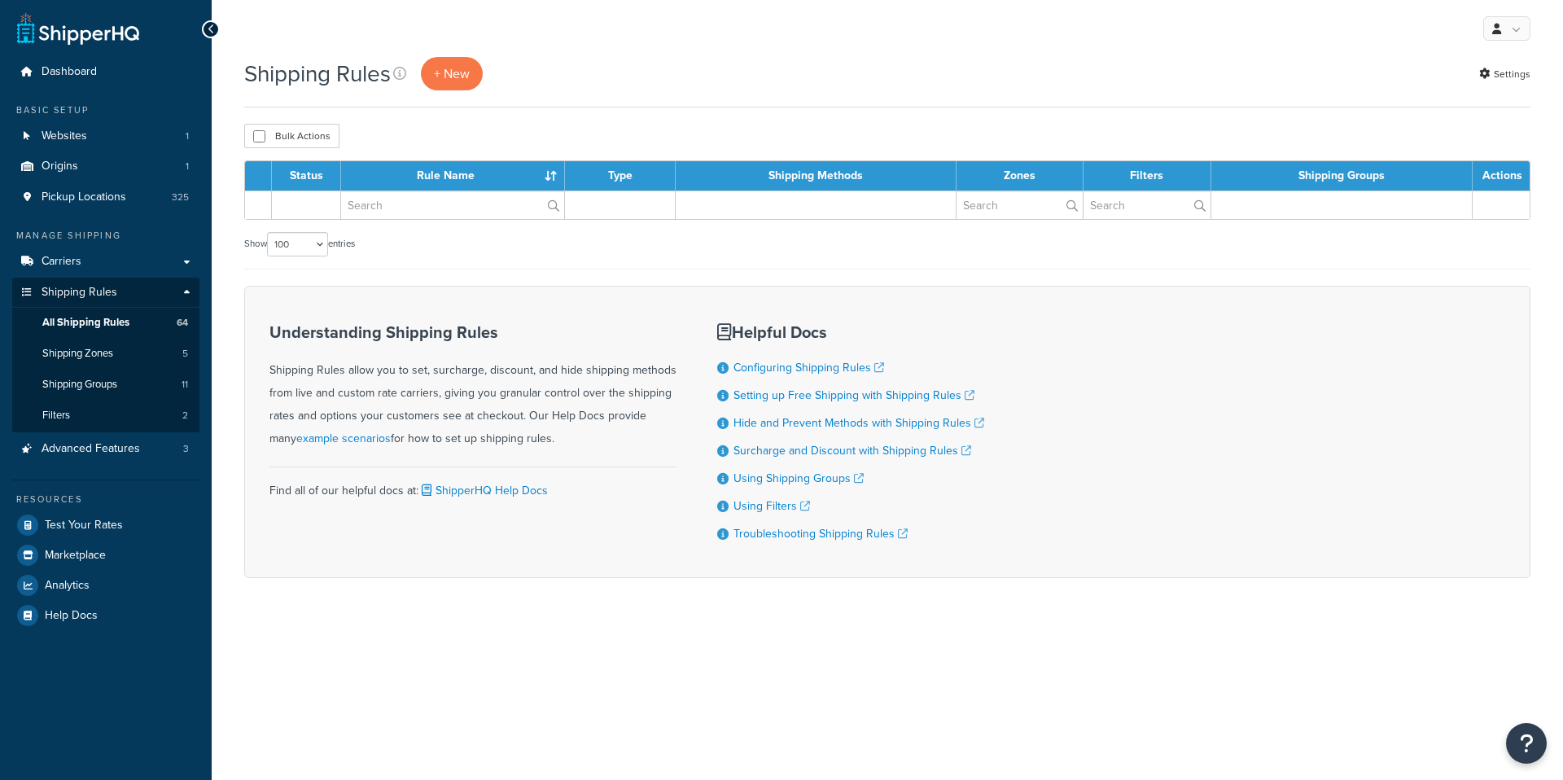
select select "100"
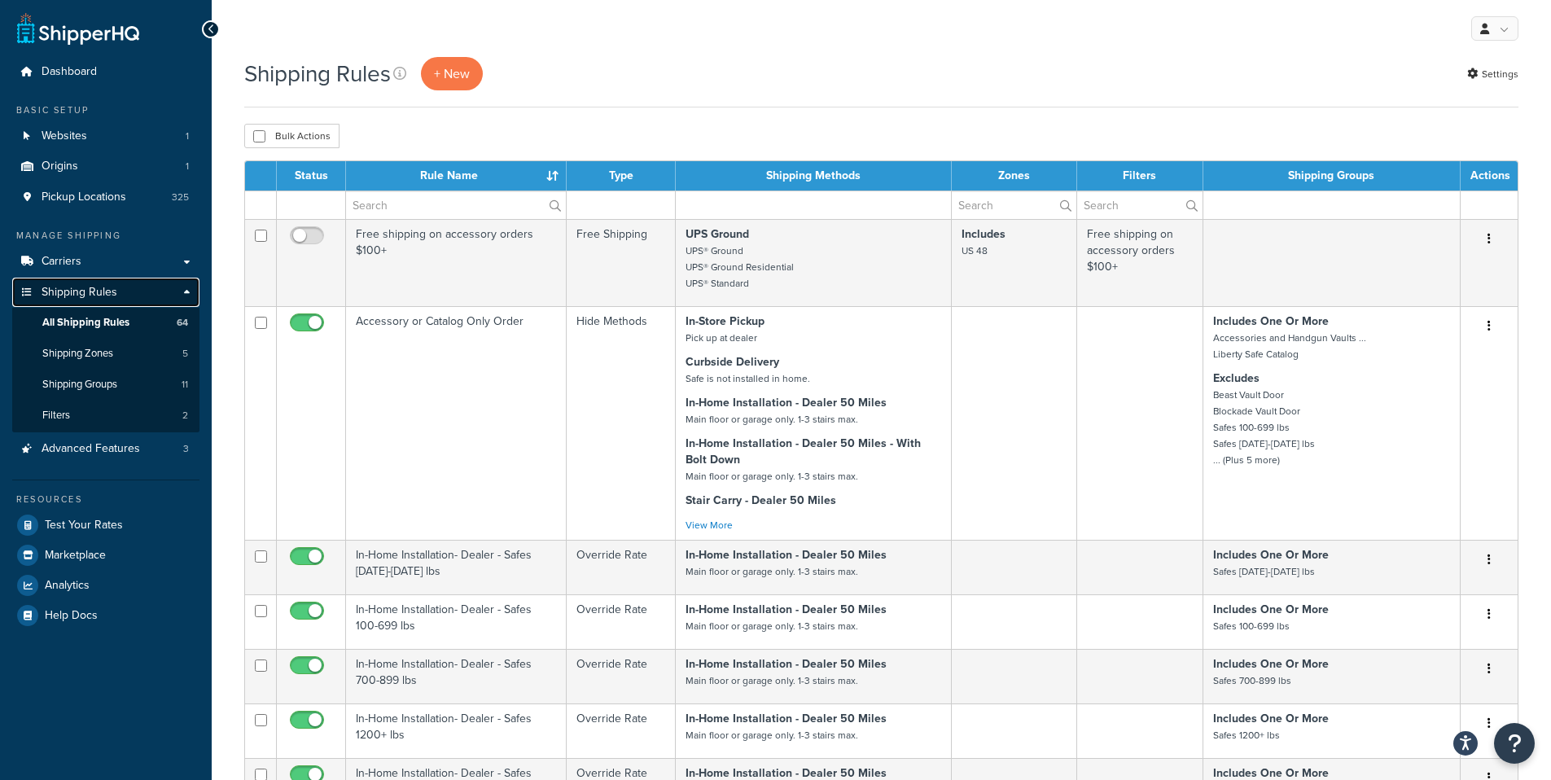
click at [182, 297] on link "Shipping Rules" at bounding box center [105, 293] width 187 height 30
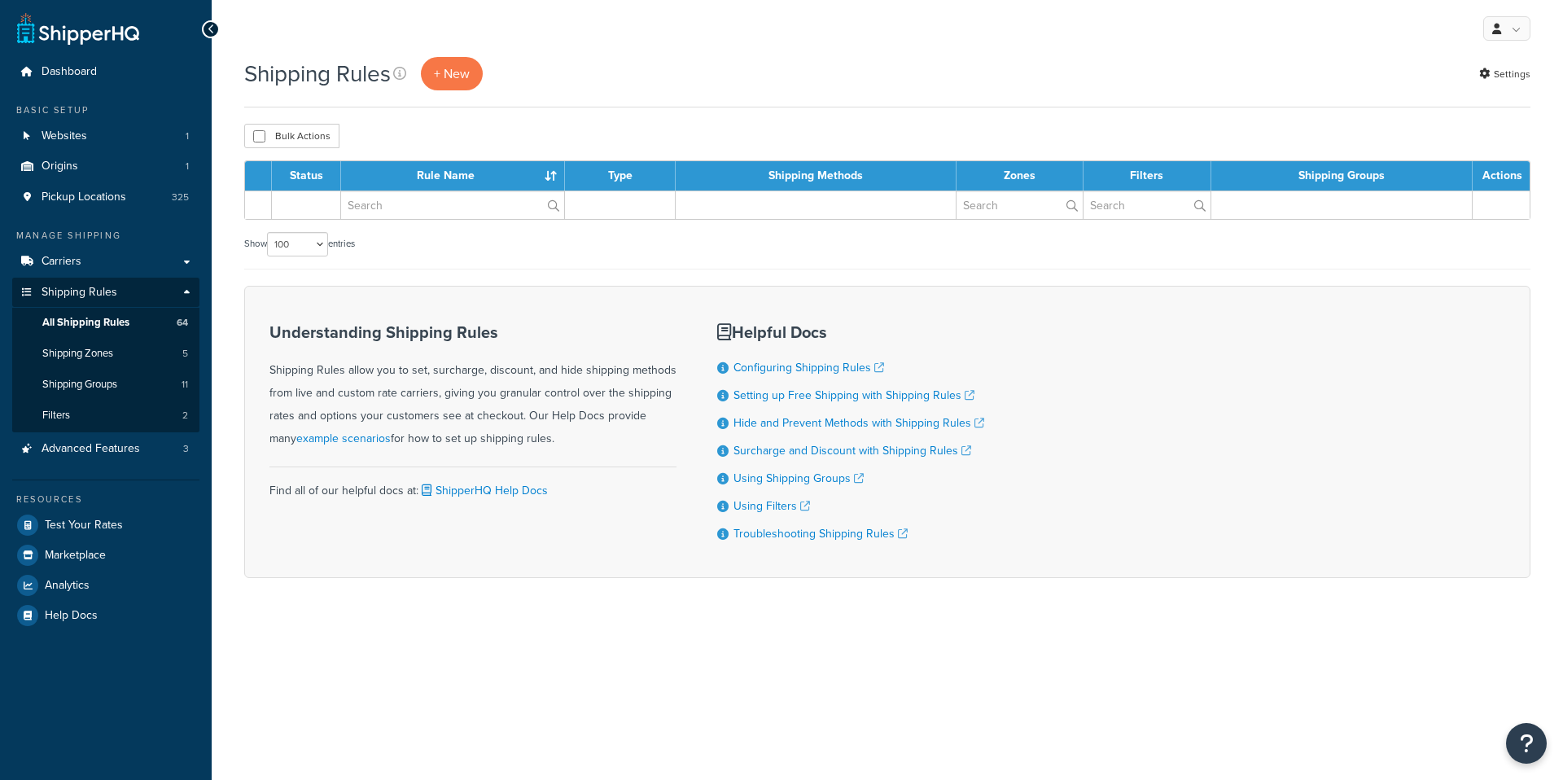
select select "100"
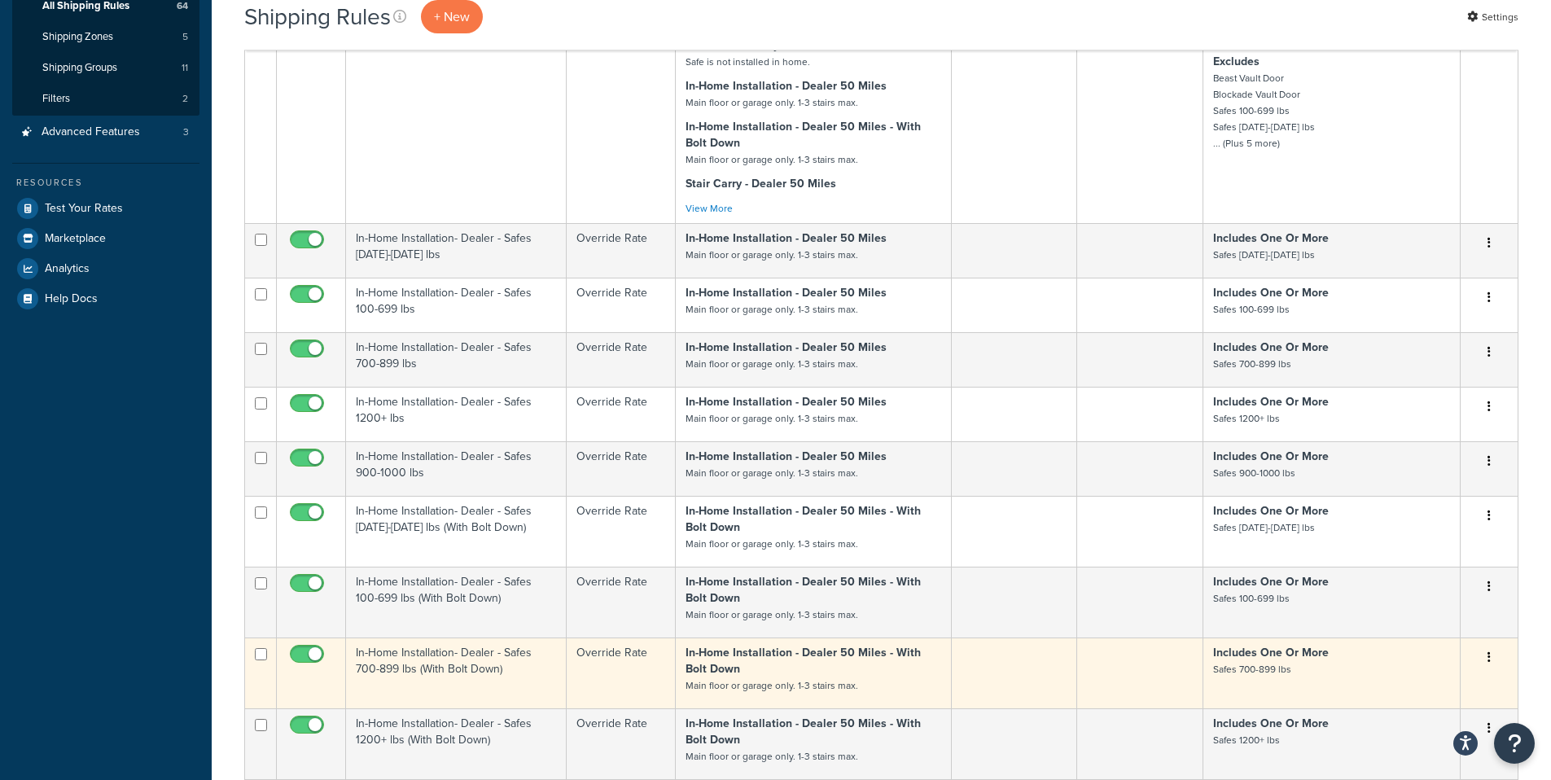
scroll to position [886, 0]
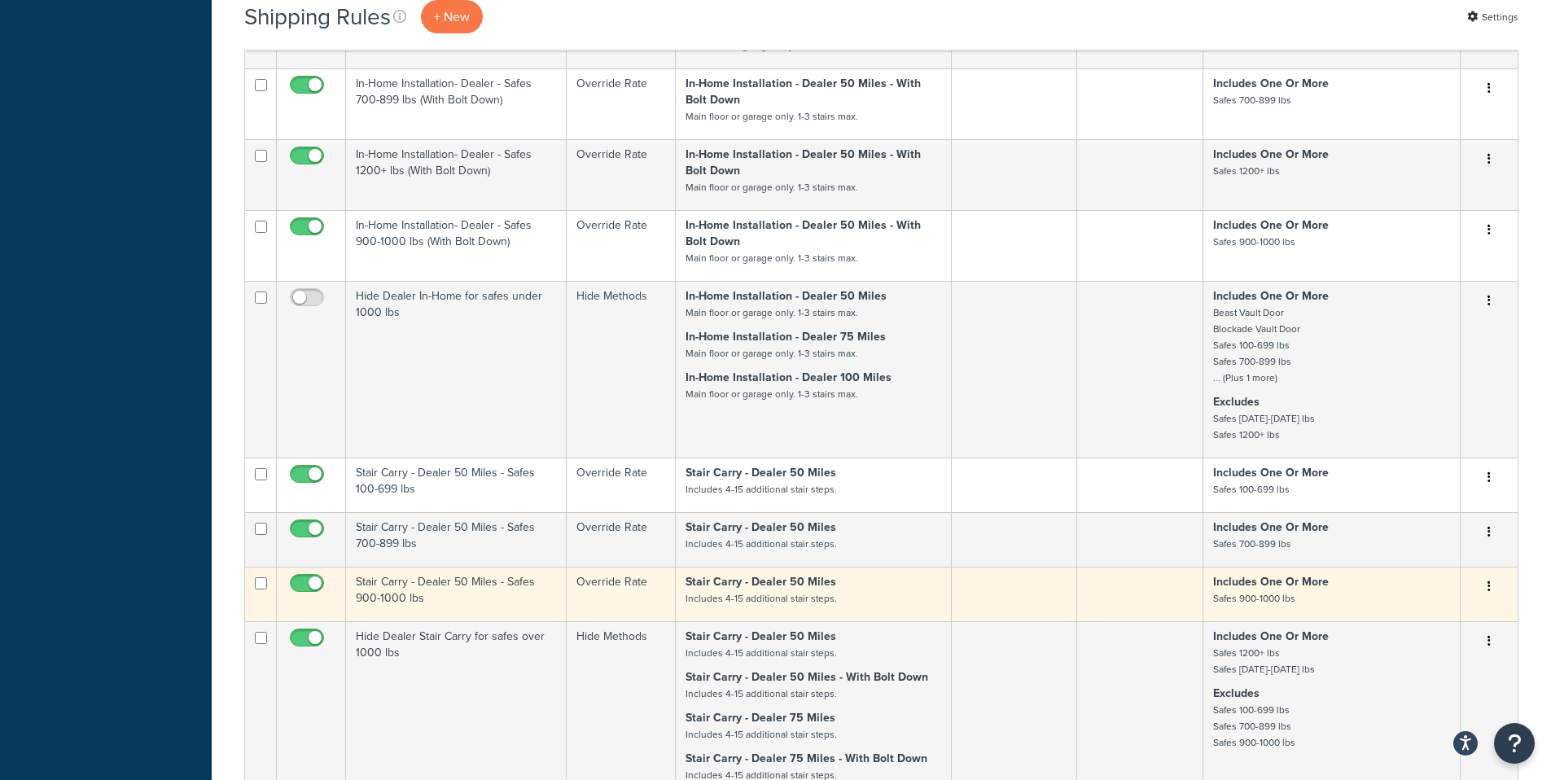
click at [1491, 598] on button "button" at bounding box center [1489, 587] width 23 height 26
click at [1402, 629] on link "Edit" at bounding box center [1435, 617] width 129 height 33
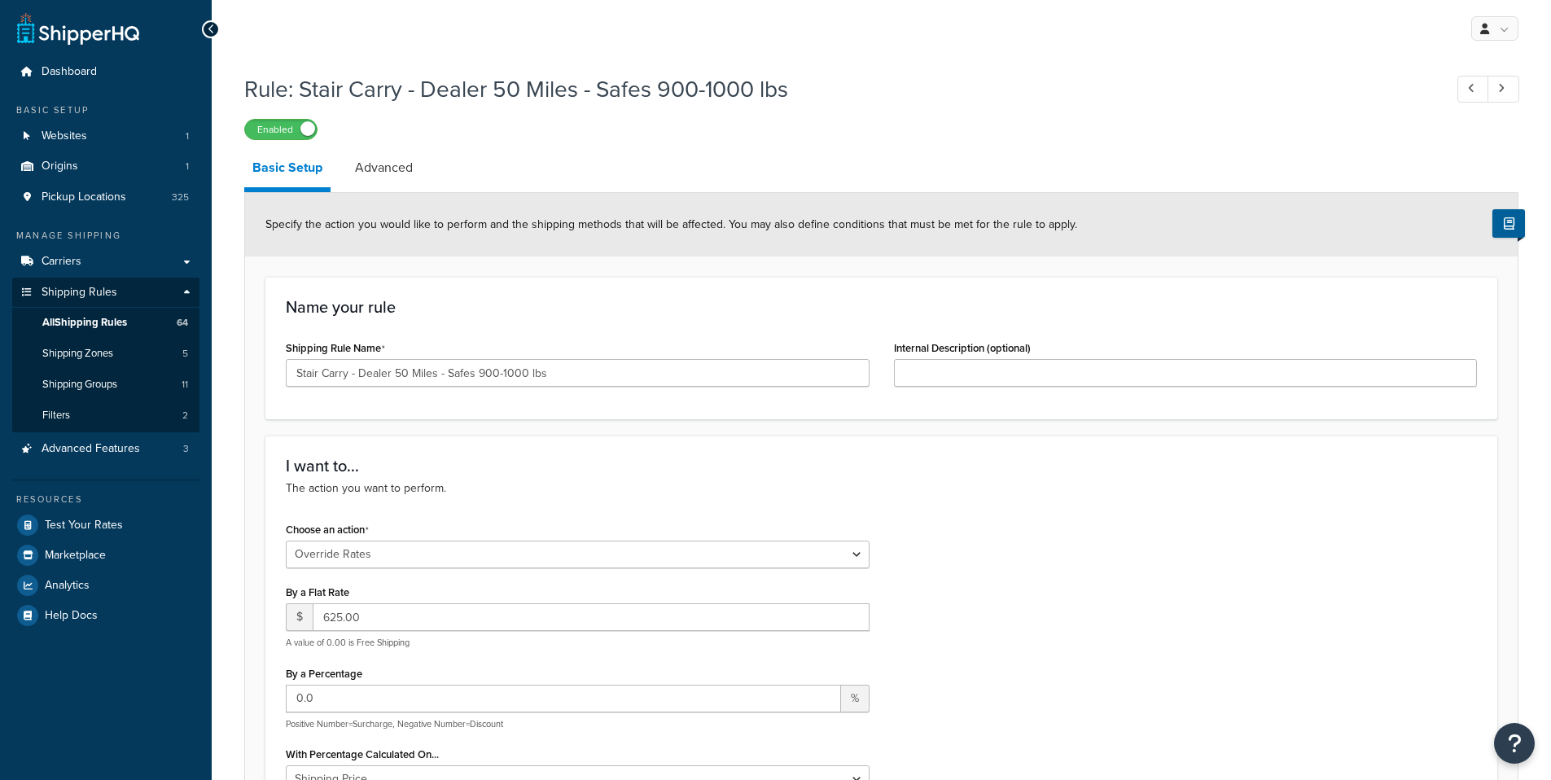
select select "OVERRIDE"
select select "ITEM"
click at [57, 138] on span "Websites" at bounding box center [65, 136] width 46 height 14
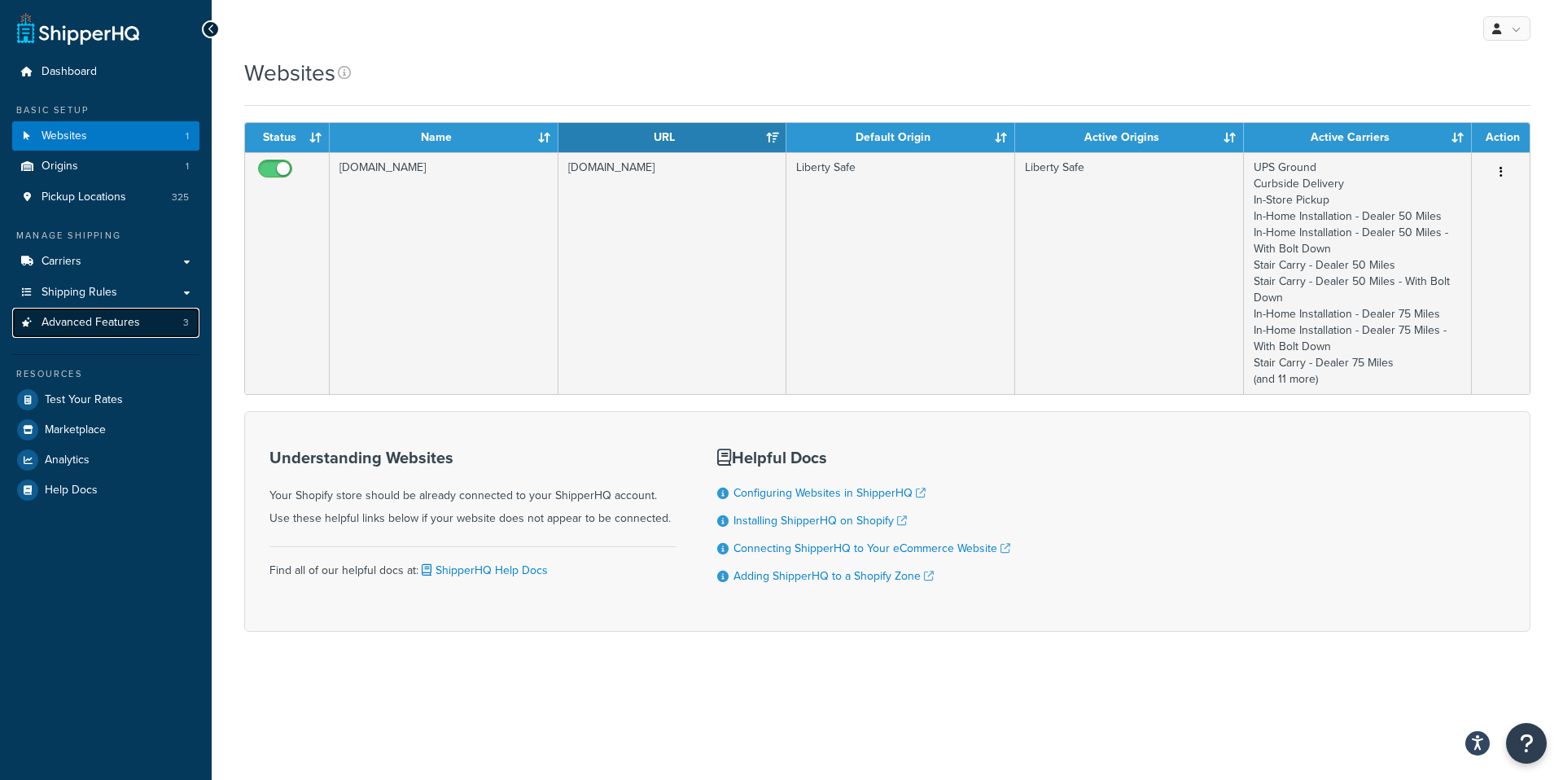
click at [114, 325] on span "Advanced Features" at bounding box center [91, 323] width 99 height 14
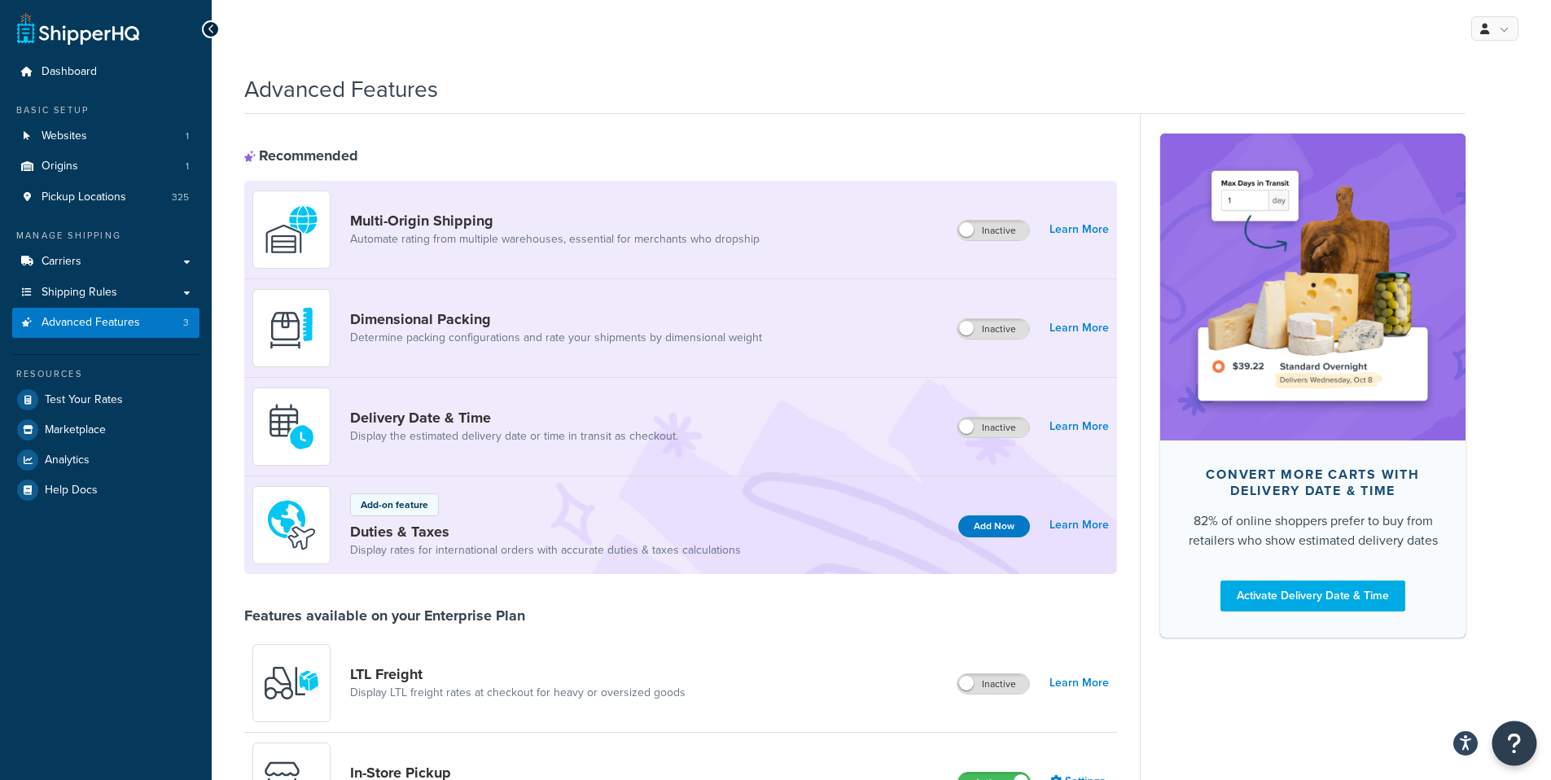
click at [1510, 751] on icon "Open Resource Center" at bounding box center [1514, 743] width 15 height 23
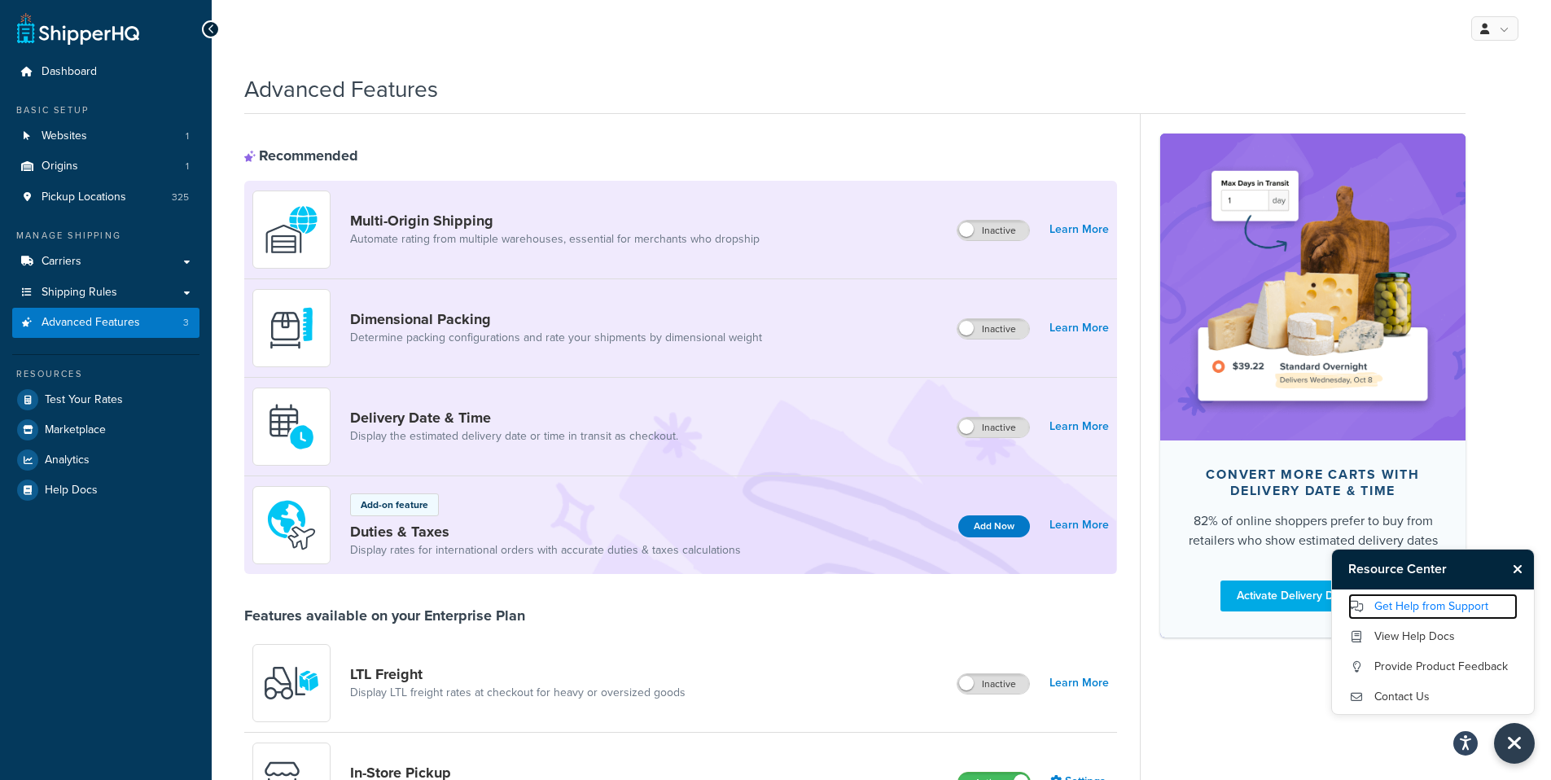
click at [1437, 611] on link "Get Help from Support" at bounding box center [1432, 606] width 169 height 26
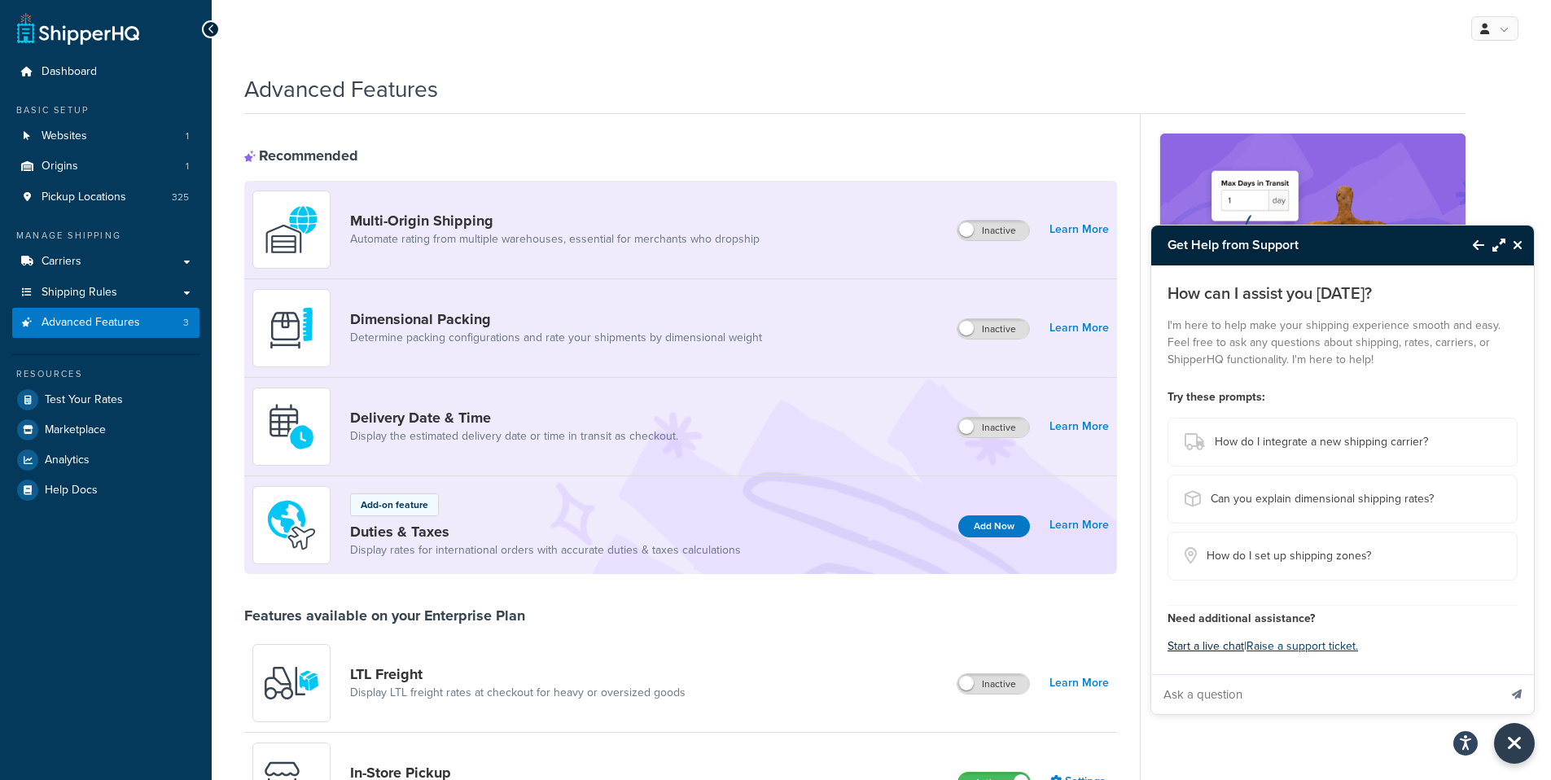
click at [1193, 641] on button "Start a live chat" at bounding box center [1205, 646] width 77 height 23
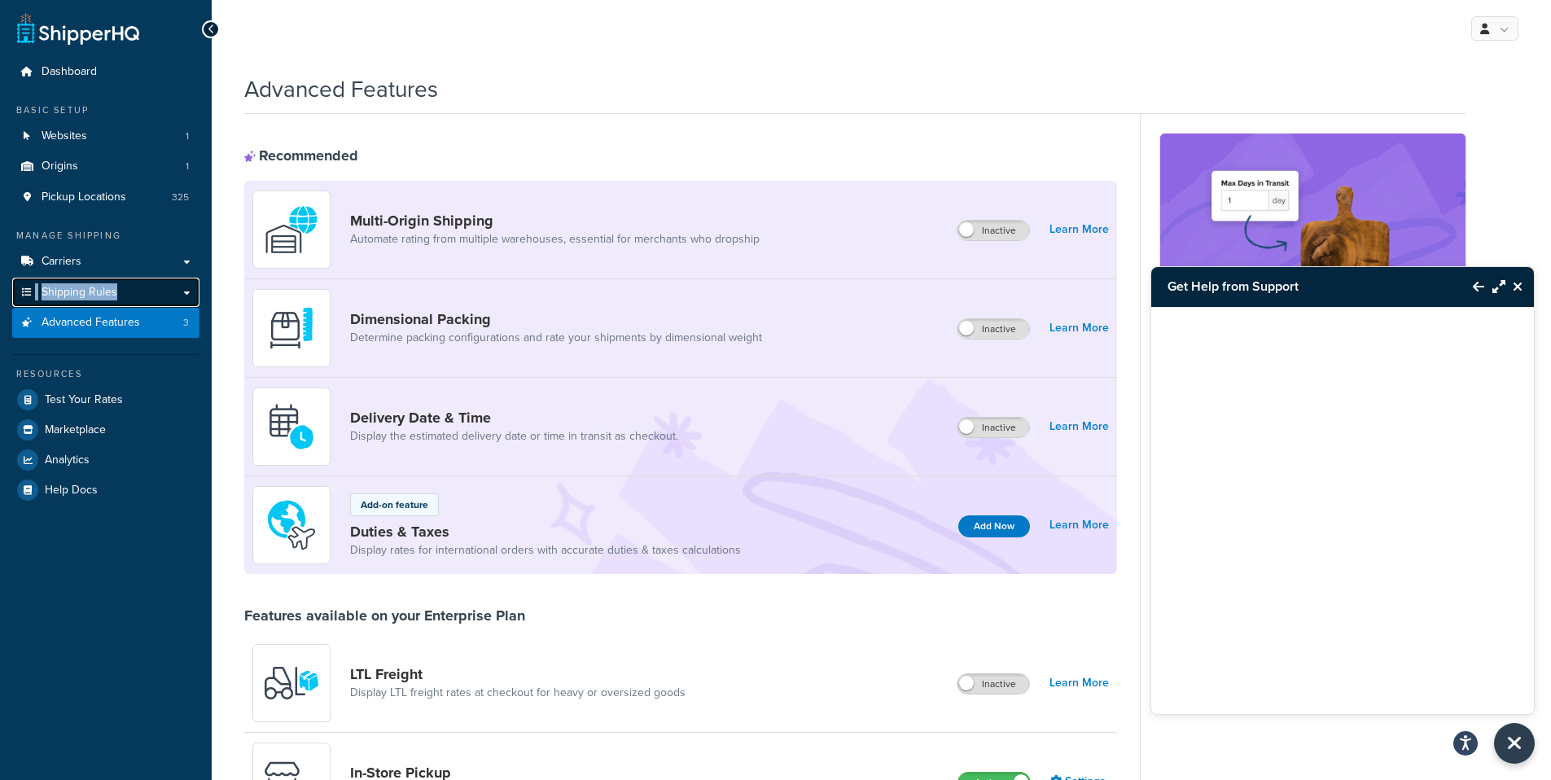
click at [186, 294] on link "Shipping Rules" at bounding box center [105, 293] width 187 height 30
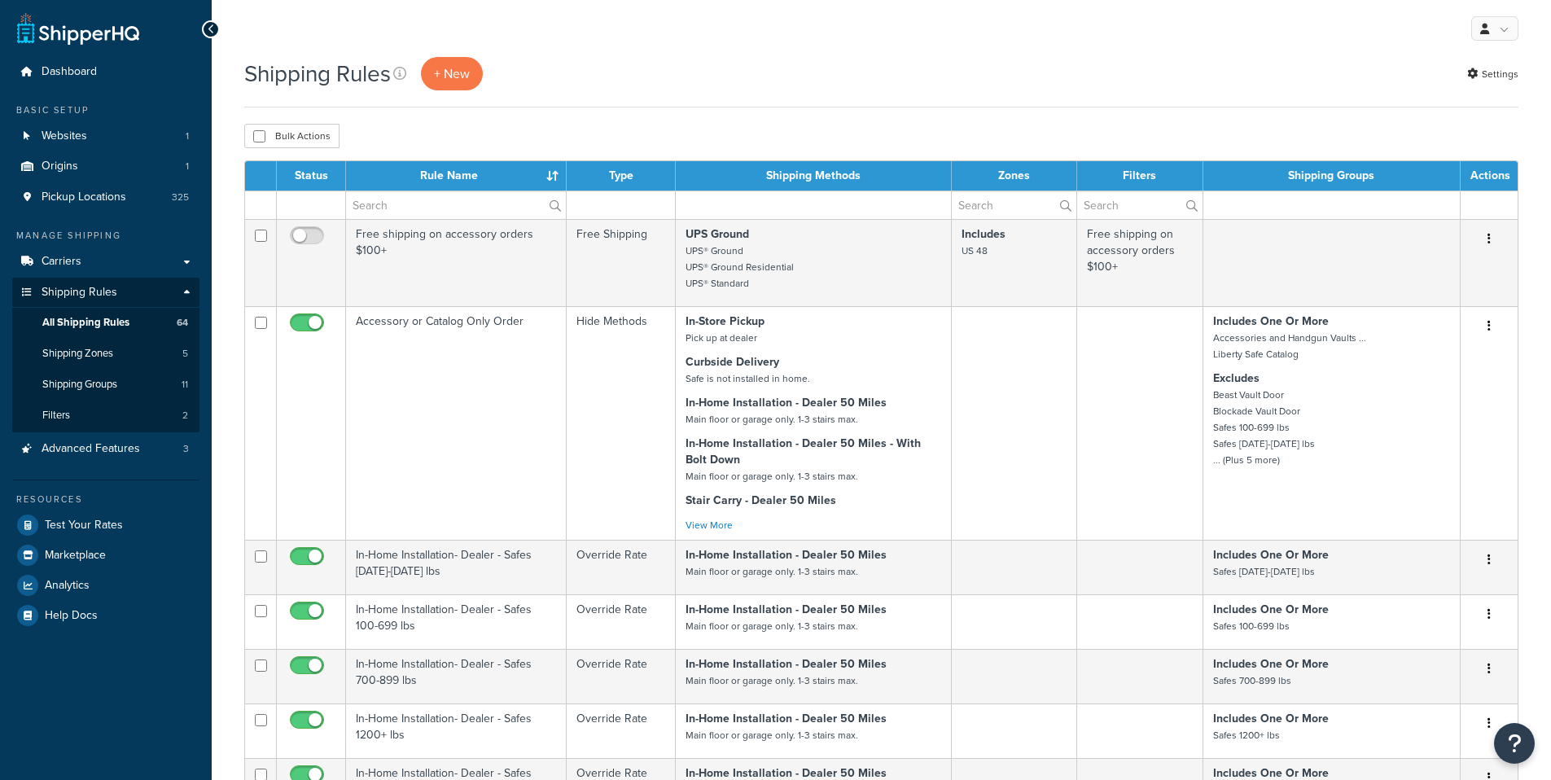
select select "100"
click at [1521, 747] on button "Open Resource Center" at bounding box center [1514, 743] width 45 height 45
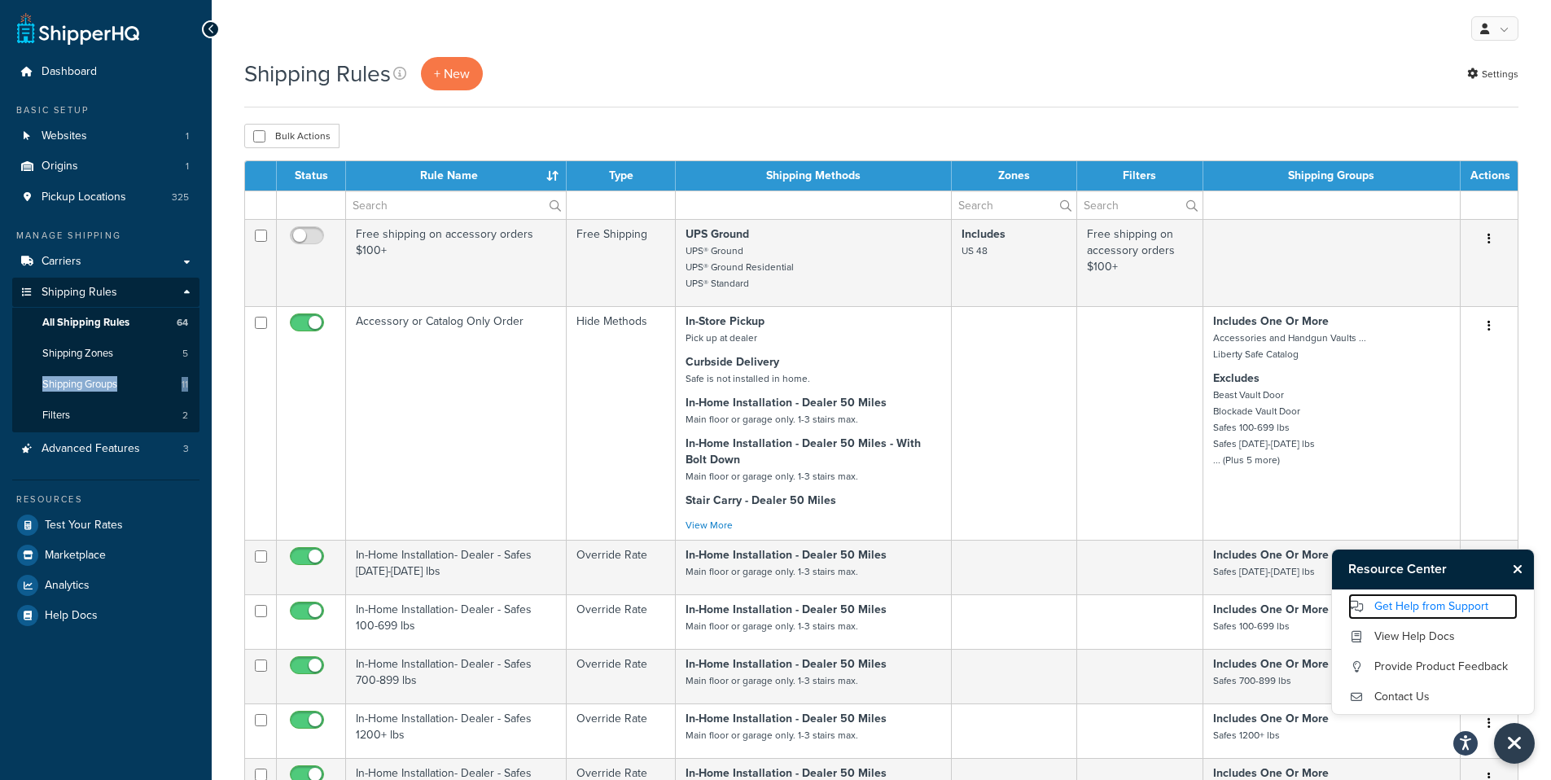
click at [1390, 610] on link "Get Help from Support" at bounding box center [1432, 606] width 169 height 26
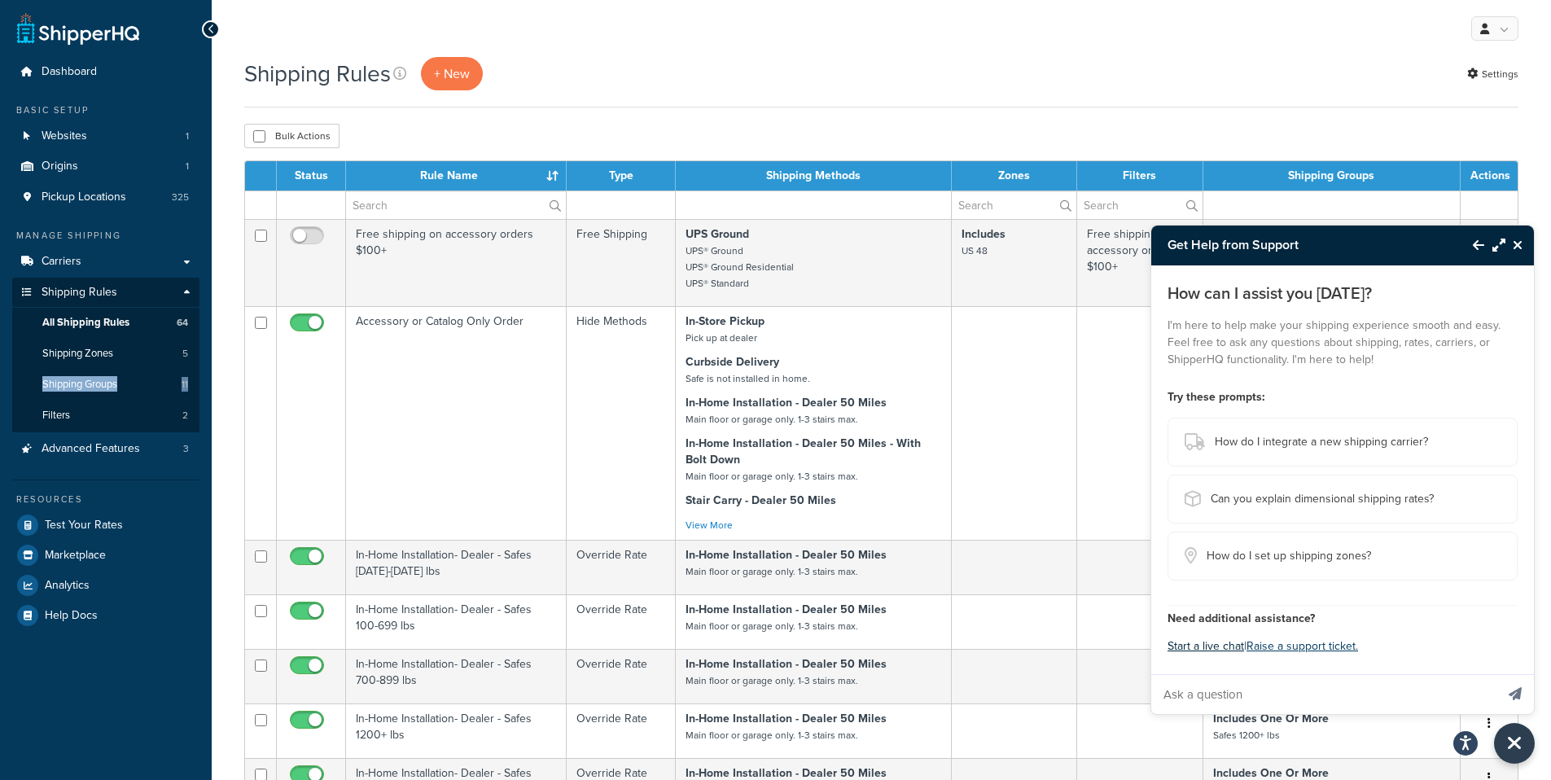
click at [1203, 647] on button "Start a live chat" at bounding box center [1205, 646] width 77 height 23
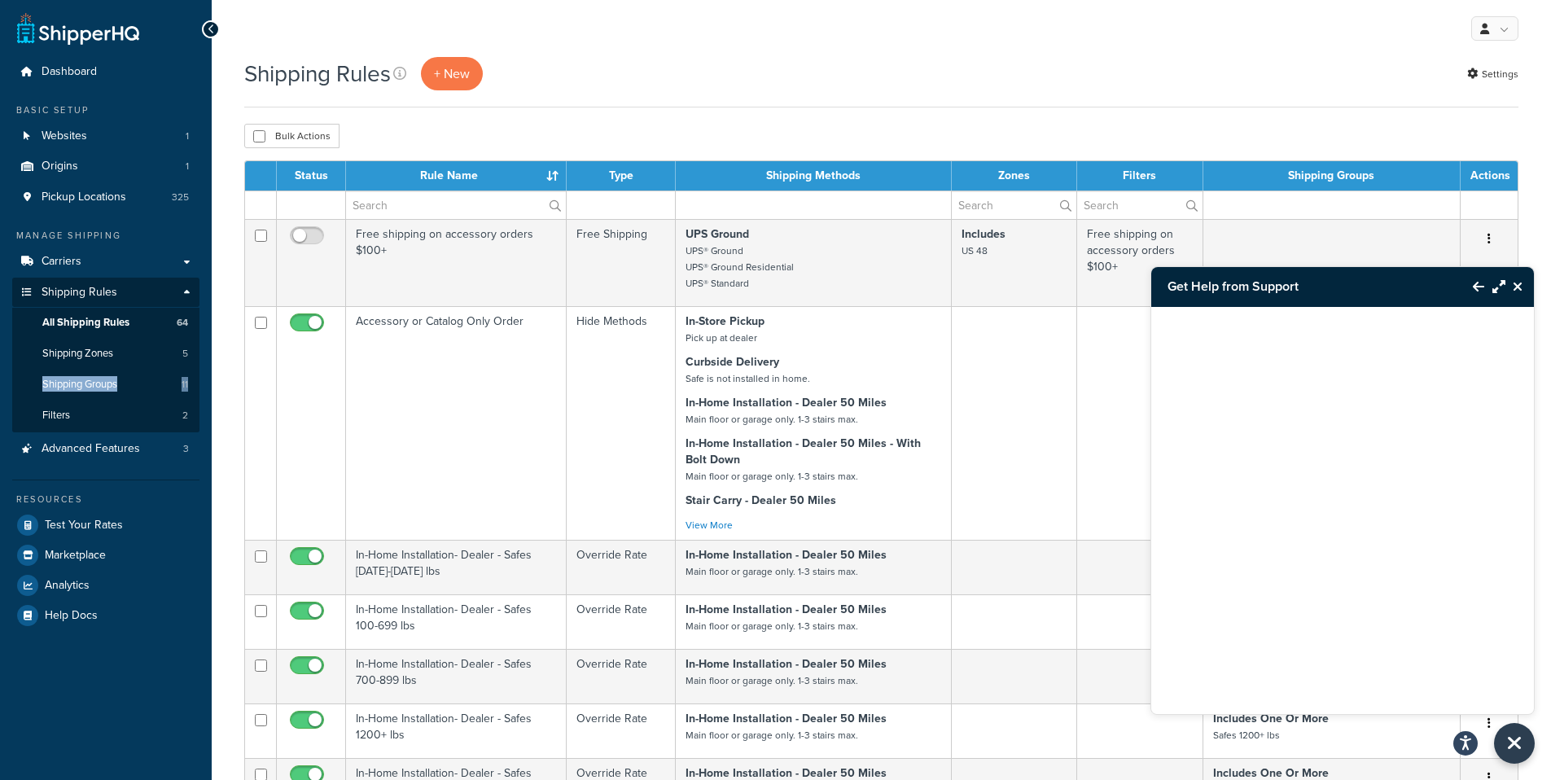
click at [1517, 284] on icon "Close Resource Center" at bounding box center [1518, 286] width 10 height 13
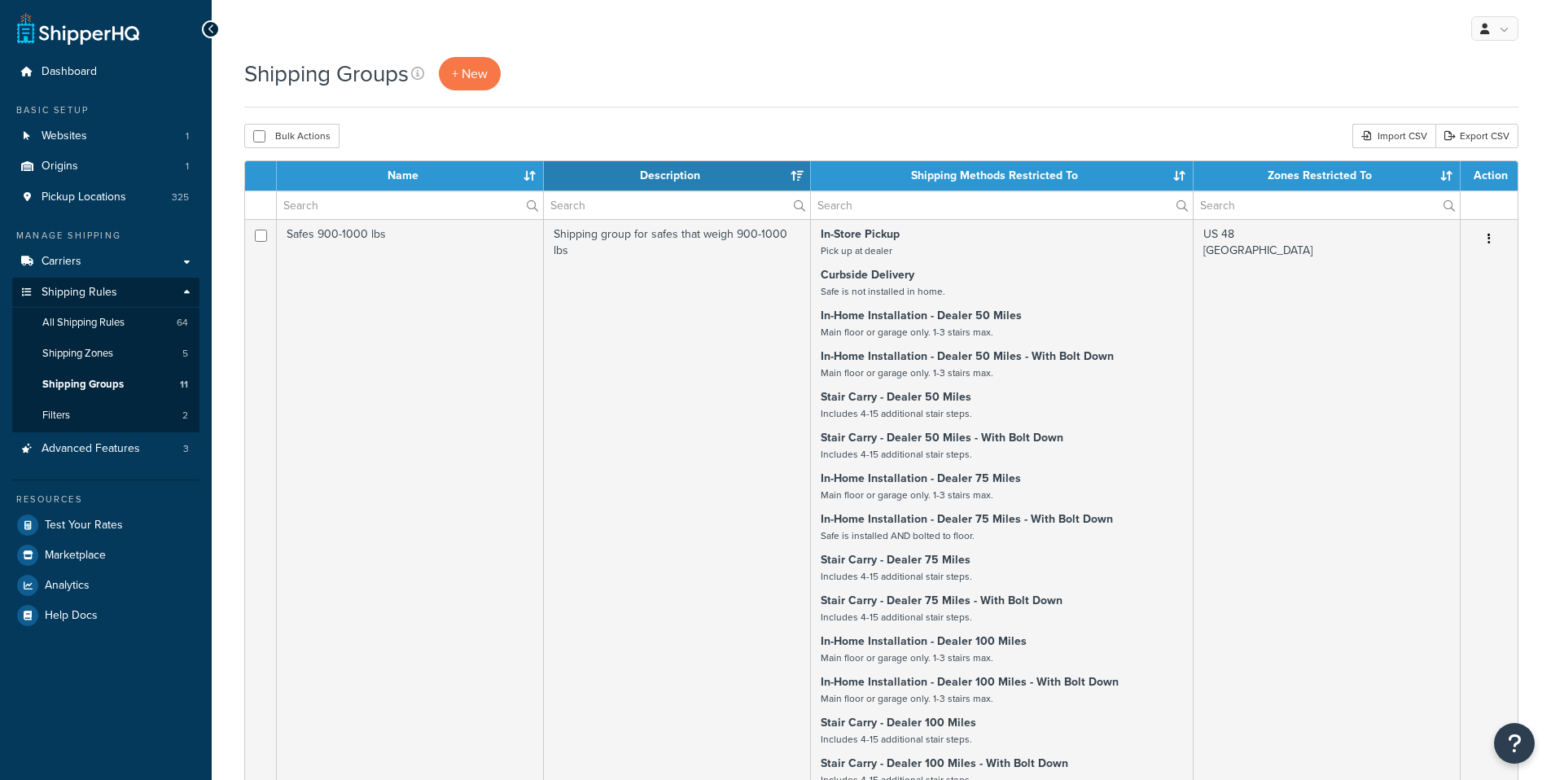
select select "15"
